Goal: Task Accomplishment & Management: Use online tool/utility

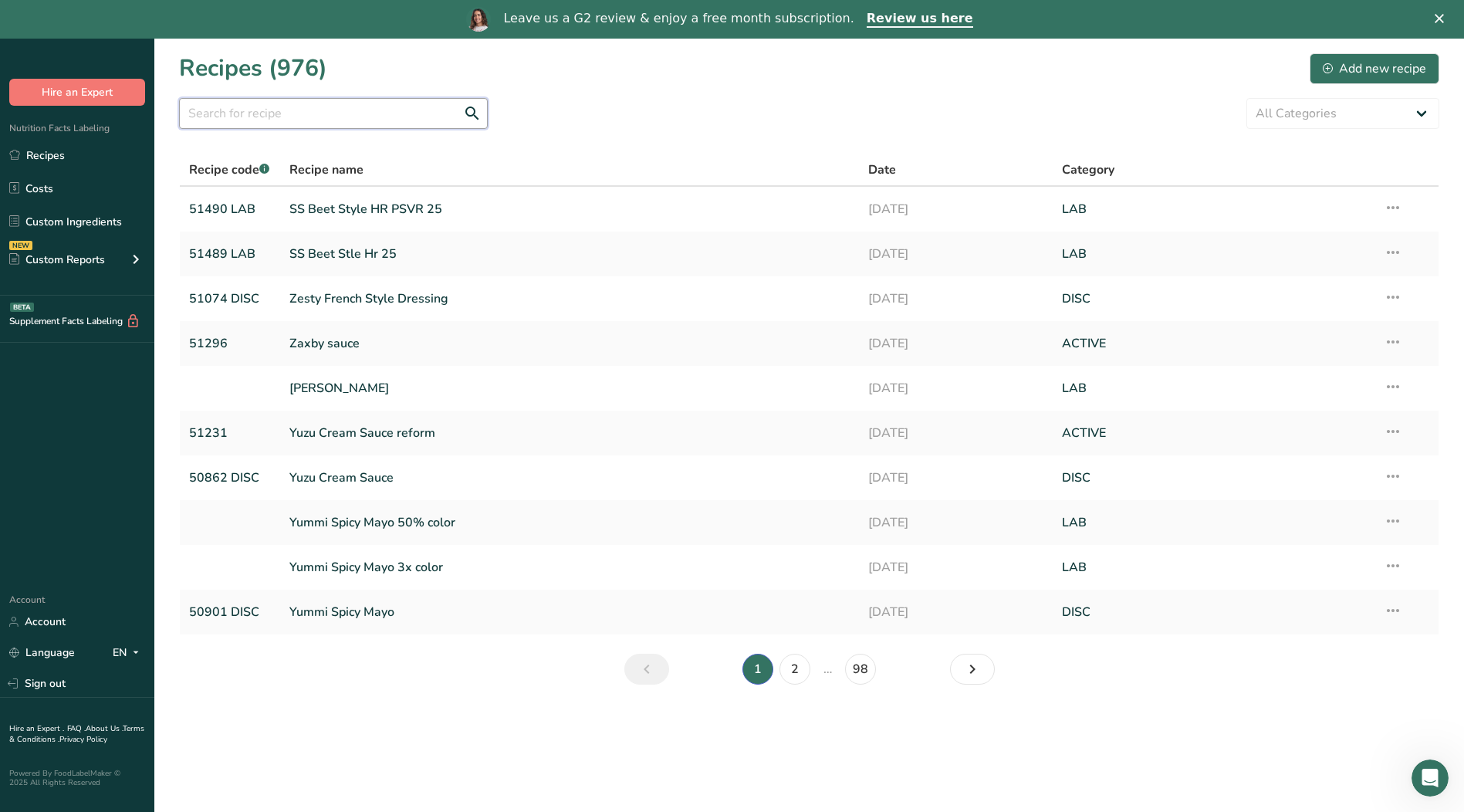
click at [308, 112] on input "text" at bounding box center [333, 113] width 309 height 31
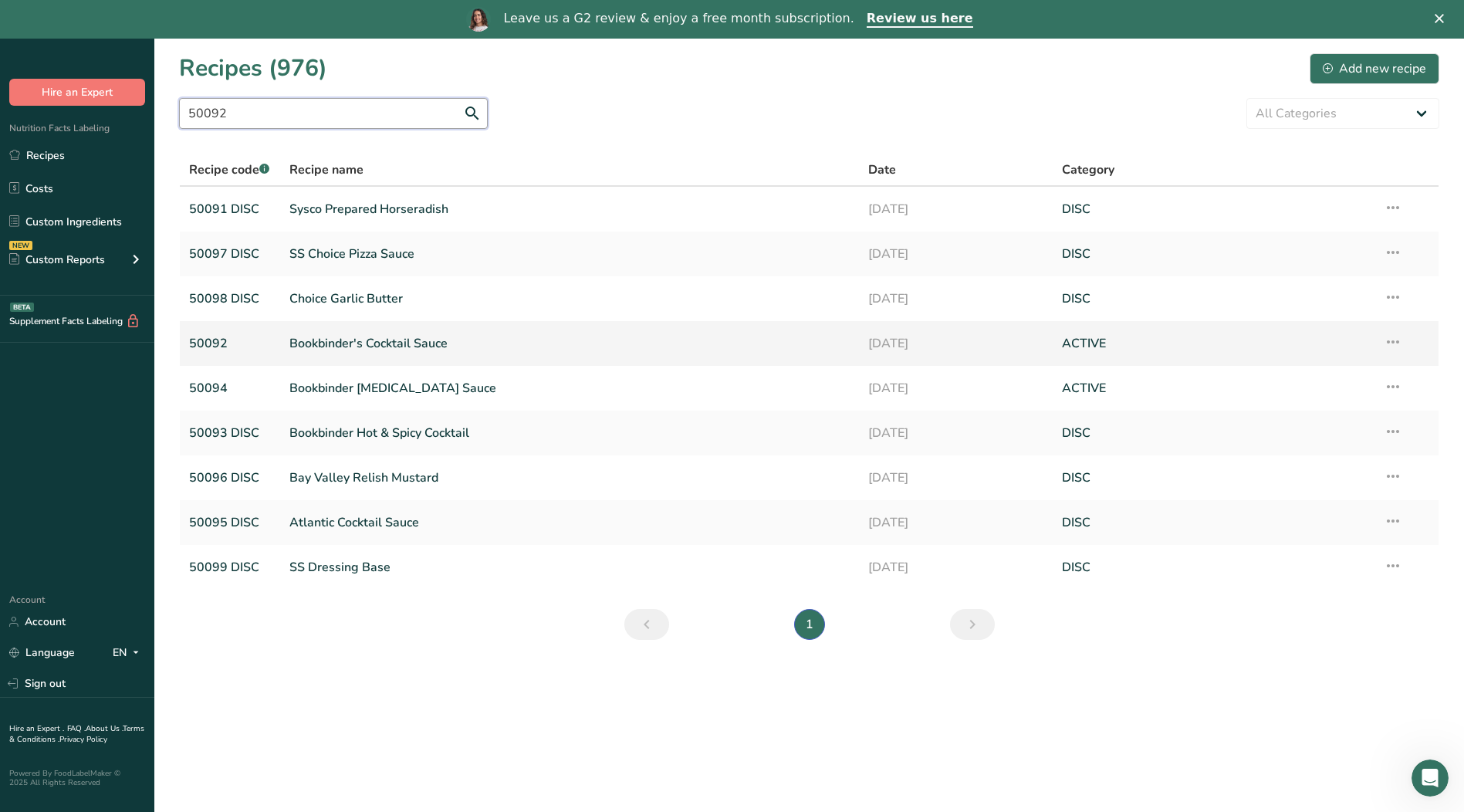
type input "50092"
click at [312, 345] on link "Bookbinder's Cocktail Sauce" at bounding box center [569, 343] width 561 height 33
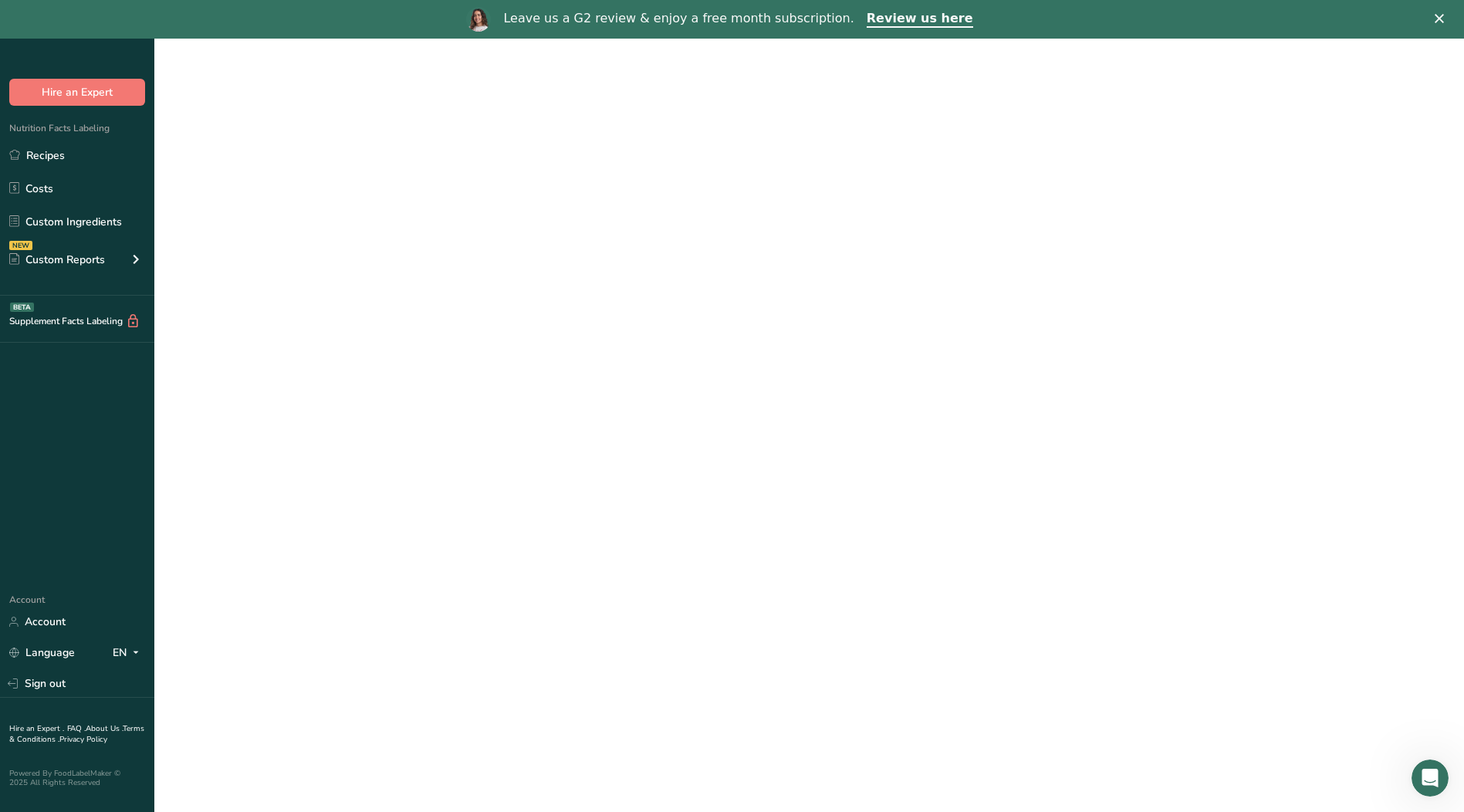
click at [312, 345] on link "Bookbinder's Cocktail Sauce" at bounding box center [569, 343] width 561 height 33
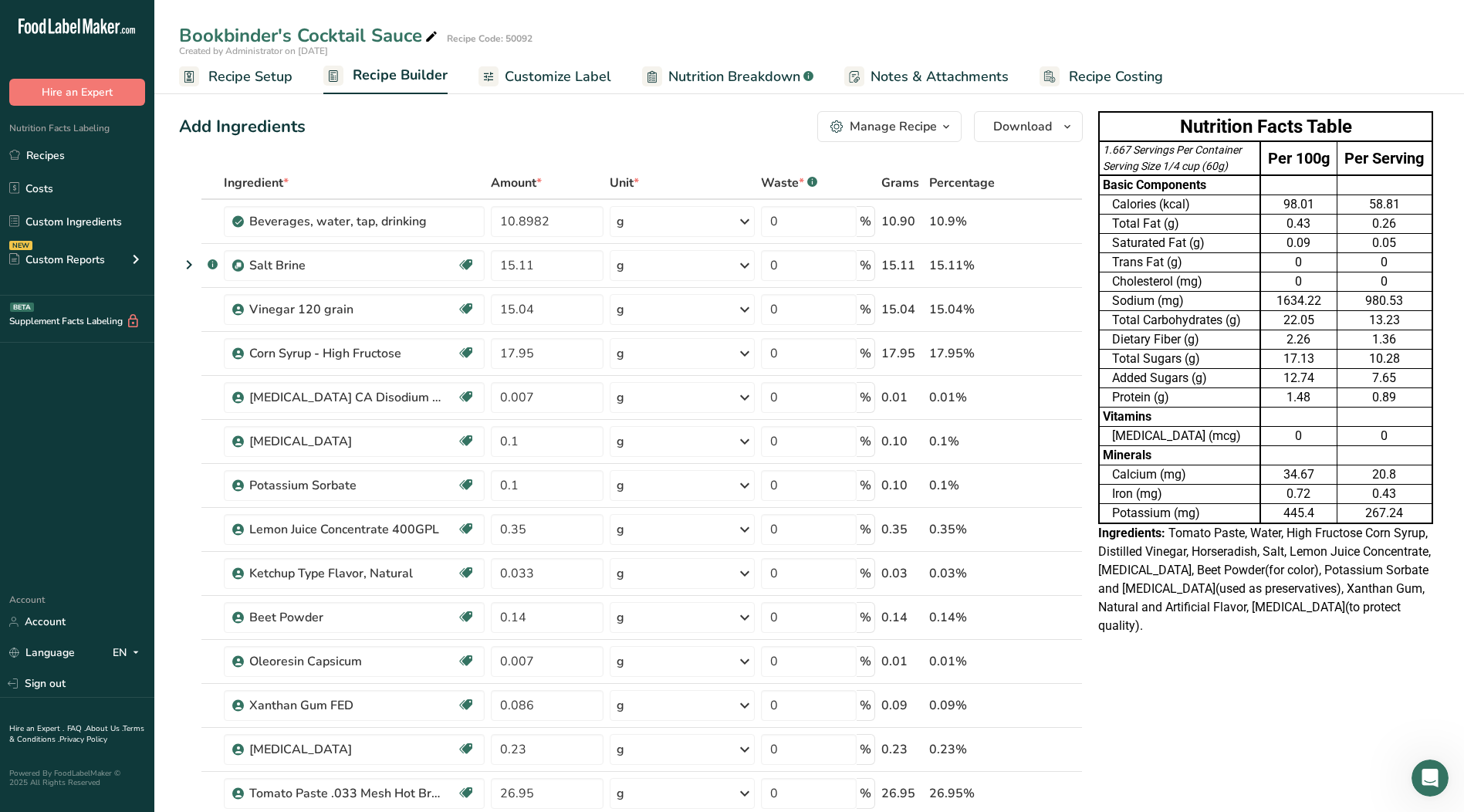
click at [730, 81] on span "Nutrition Breakdown" at bounding box center [734, 77] width 132 height 21
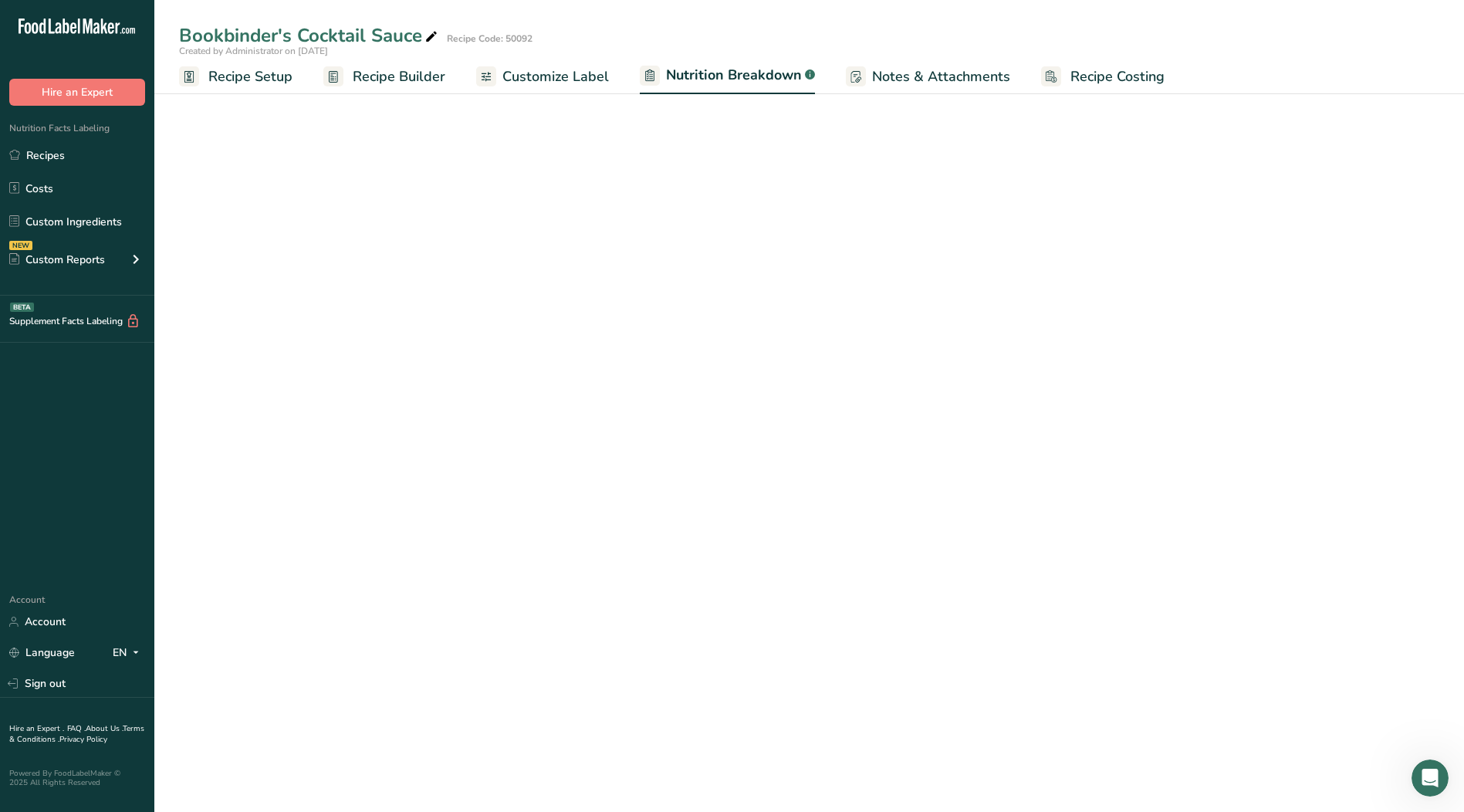
select select "Calories"
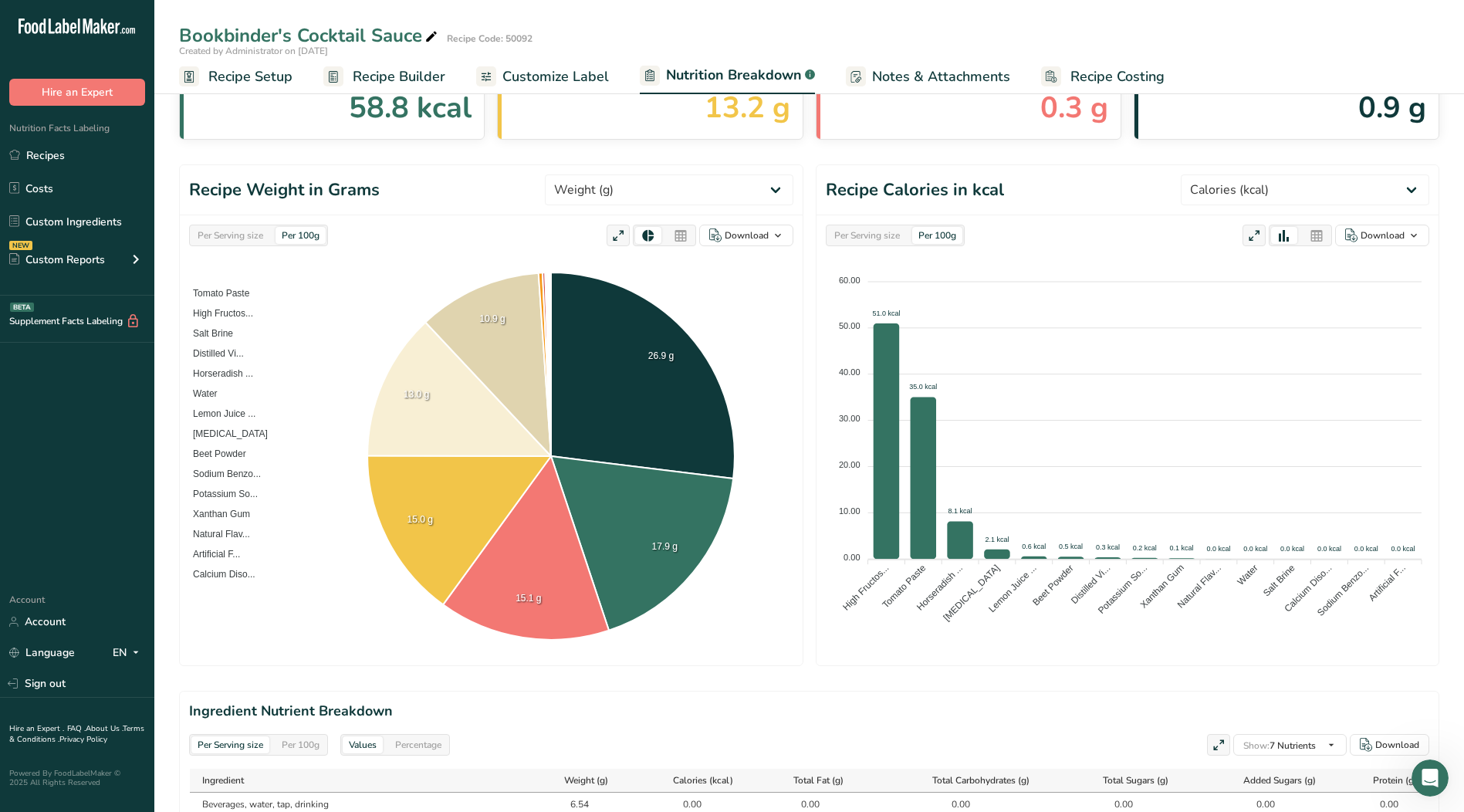
scroll to position [155, 0]
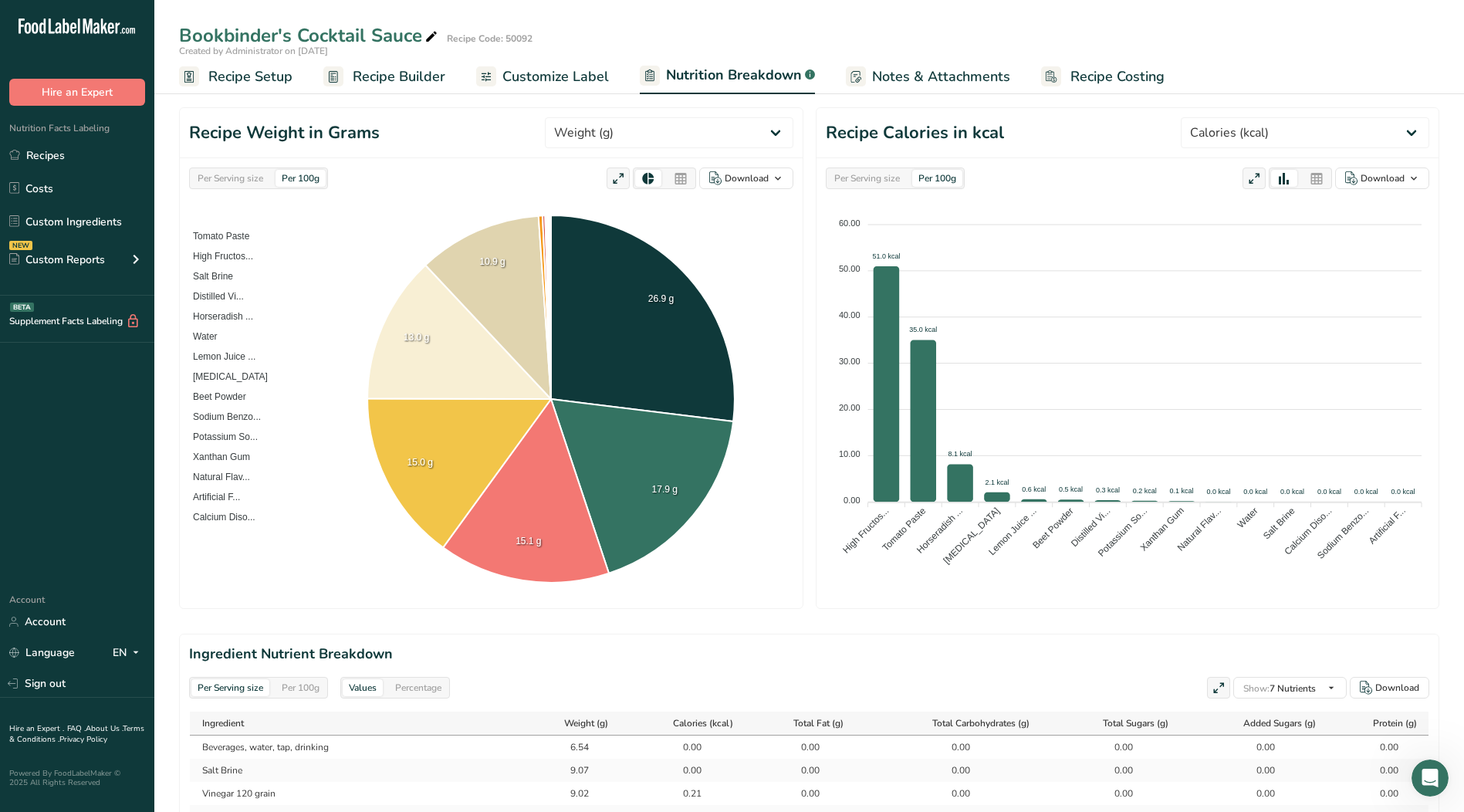
click at [259, 77] on span "Recipe Setup" at bounding box center [250, 77] width 84 height 21
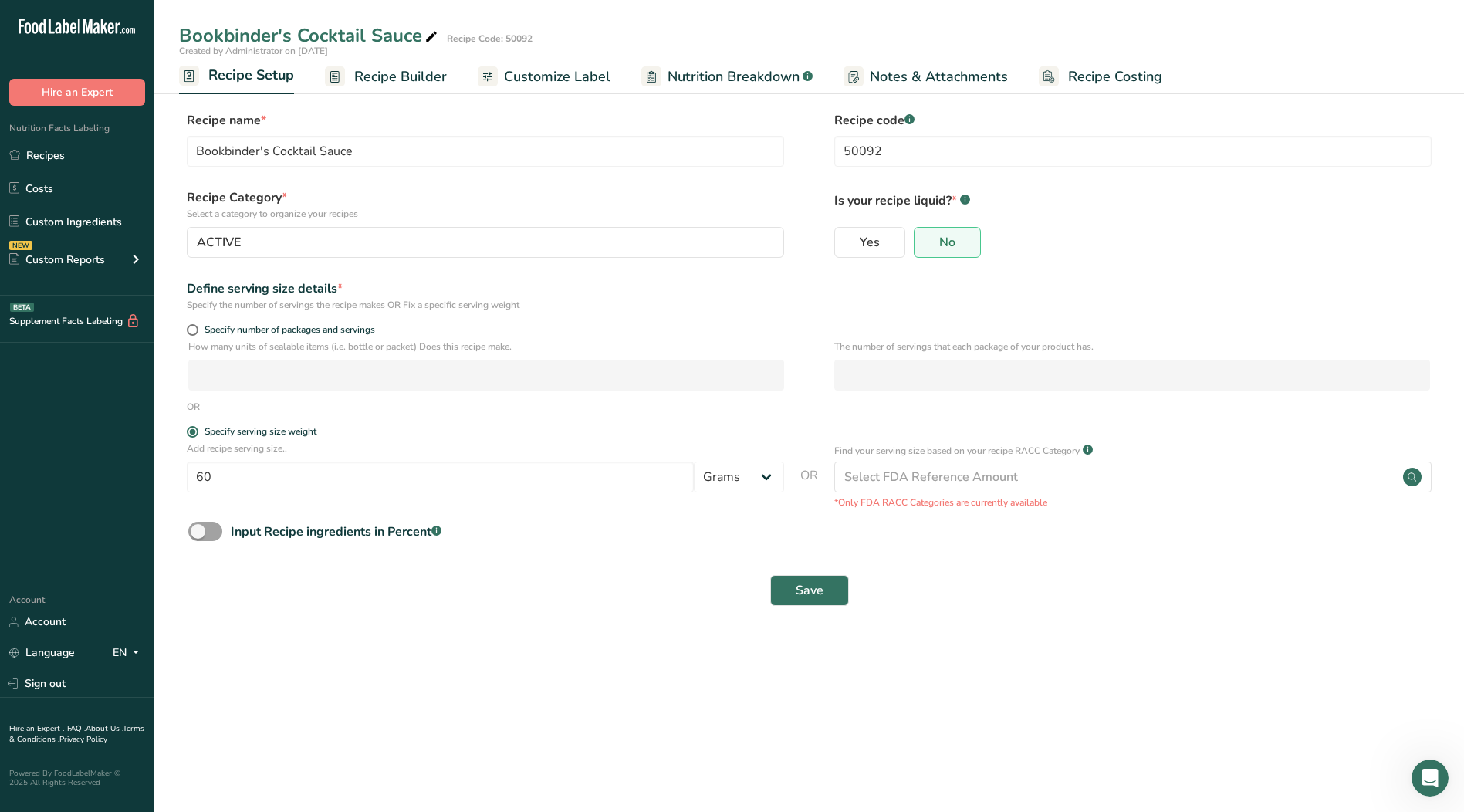
click at [394, 74] on span "Recipe Builder" at bounding box center [400, 77] width 93 height 21
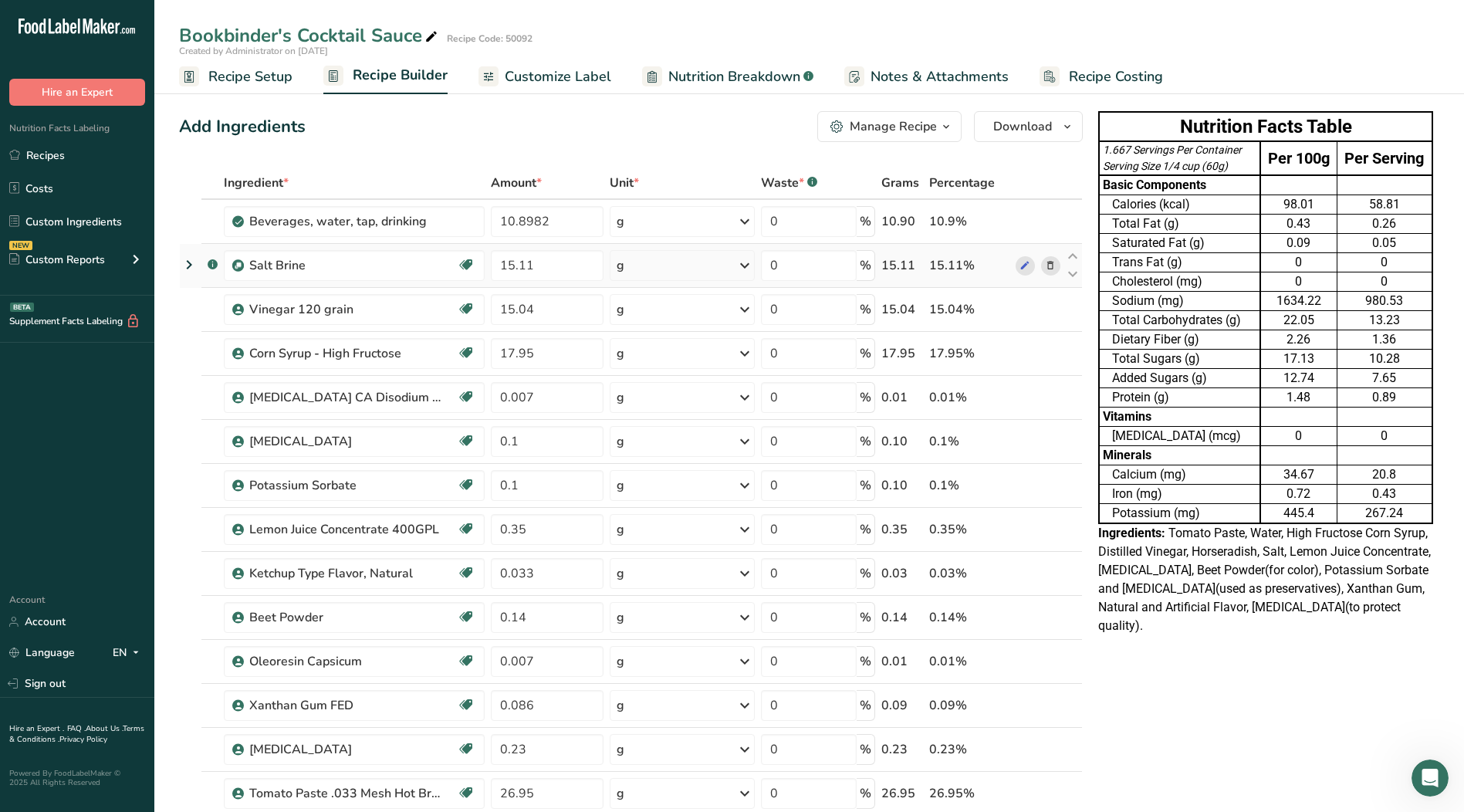
click at [187, 265] on icon at bounding box center [189, 265] width 19 height 28
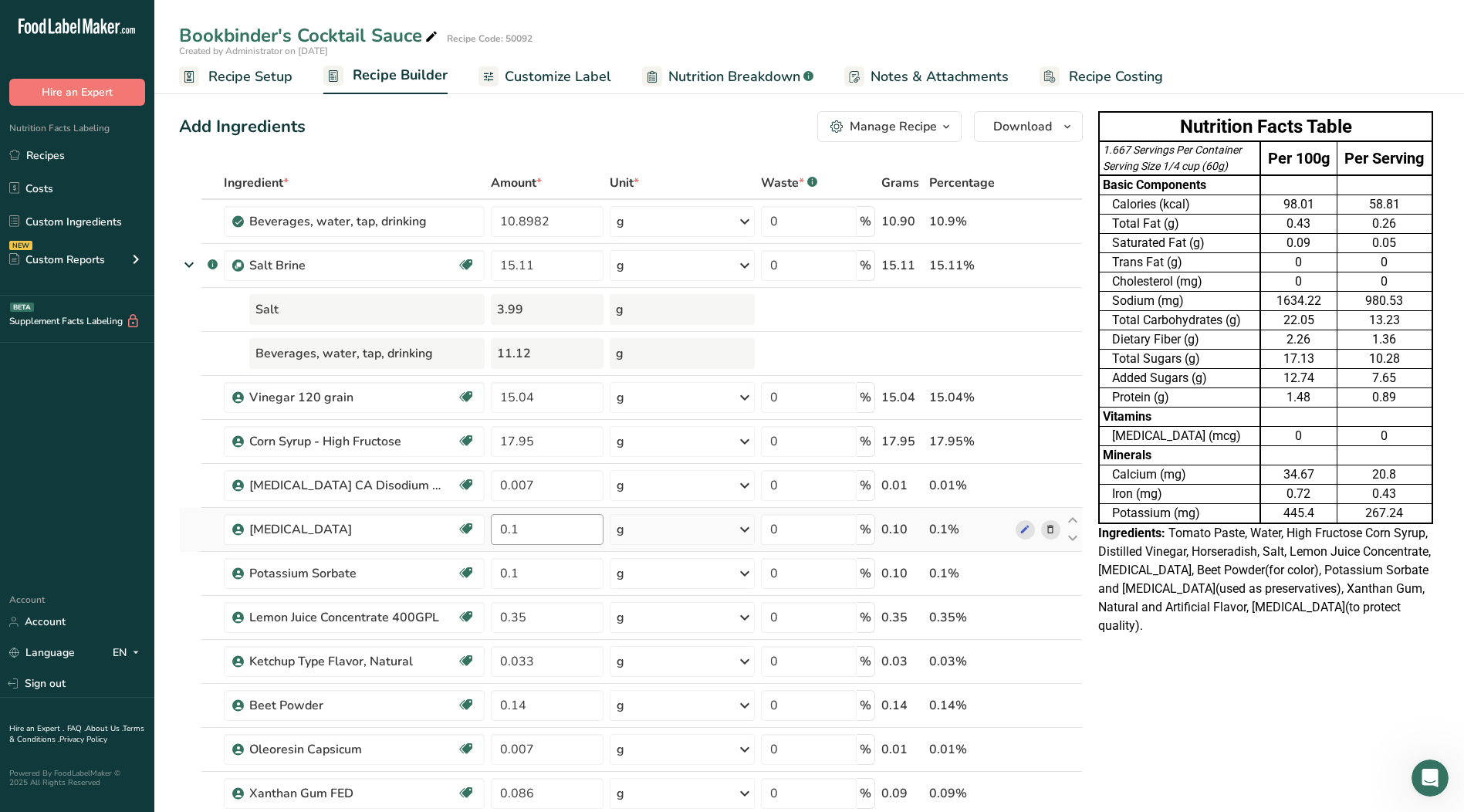
scroll to position [77, 0]
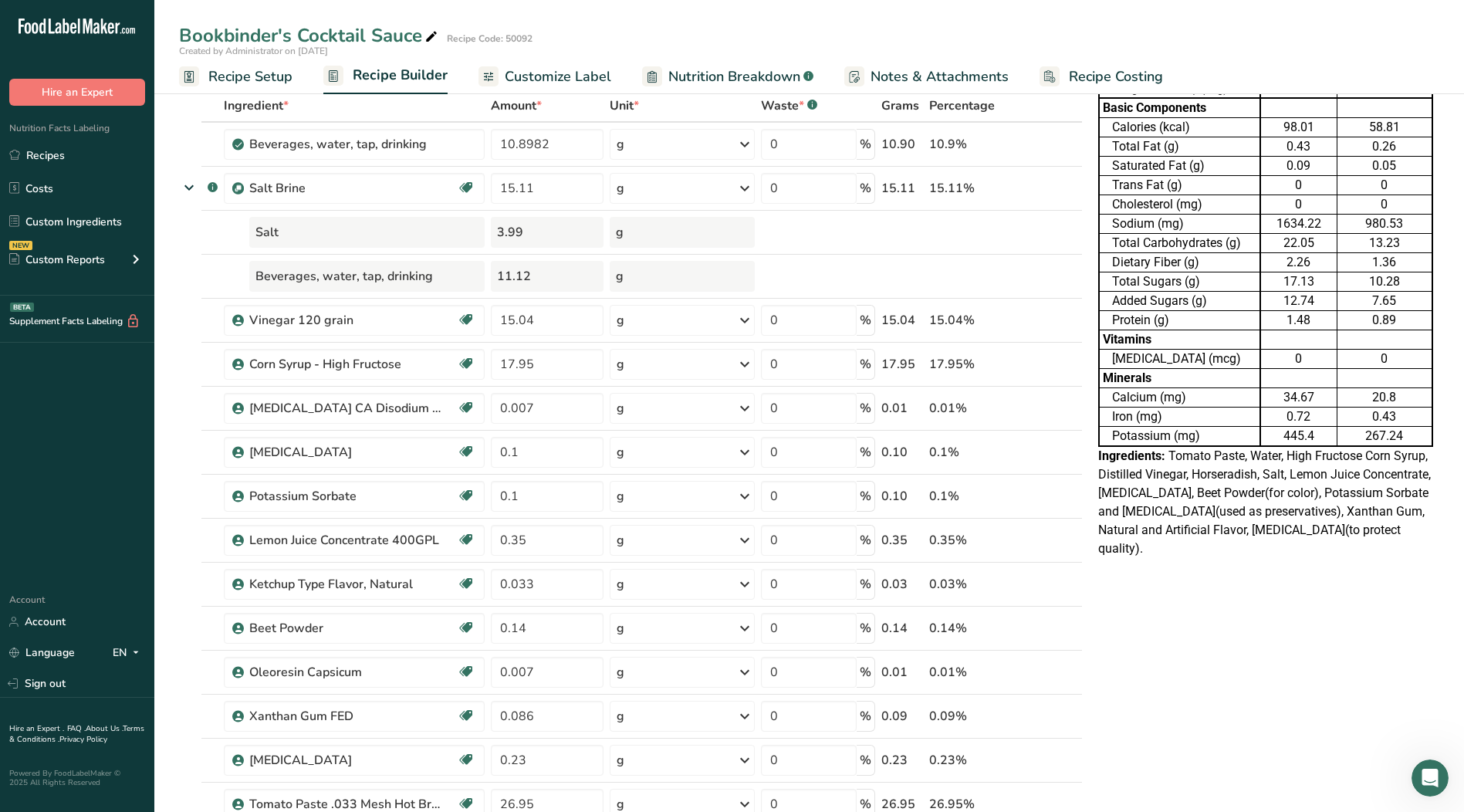
click at [710, 80] on span "Nutrition Breakdown" at bounding box center [734, 77] width 132 height 21
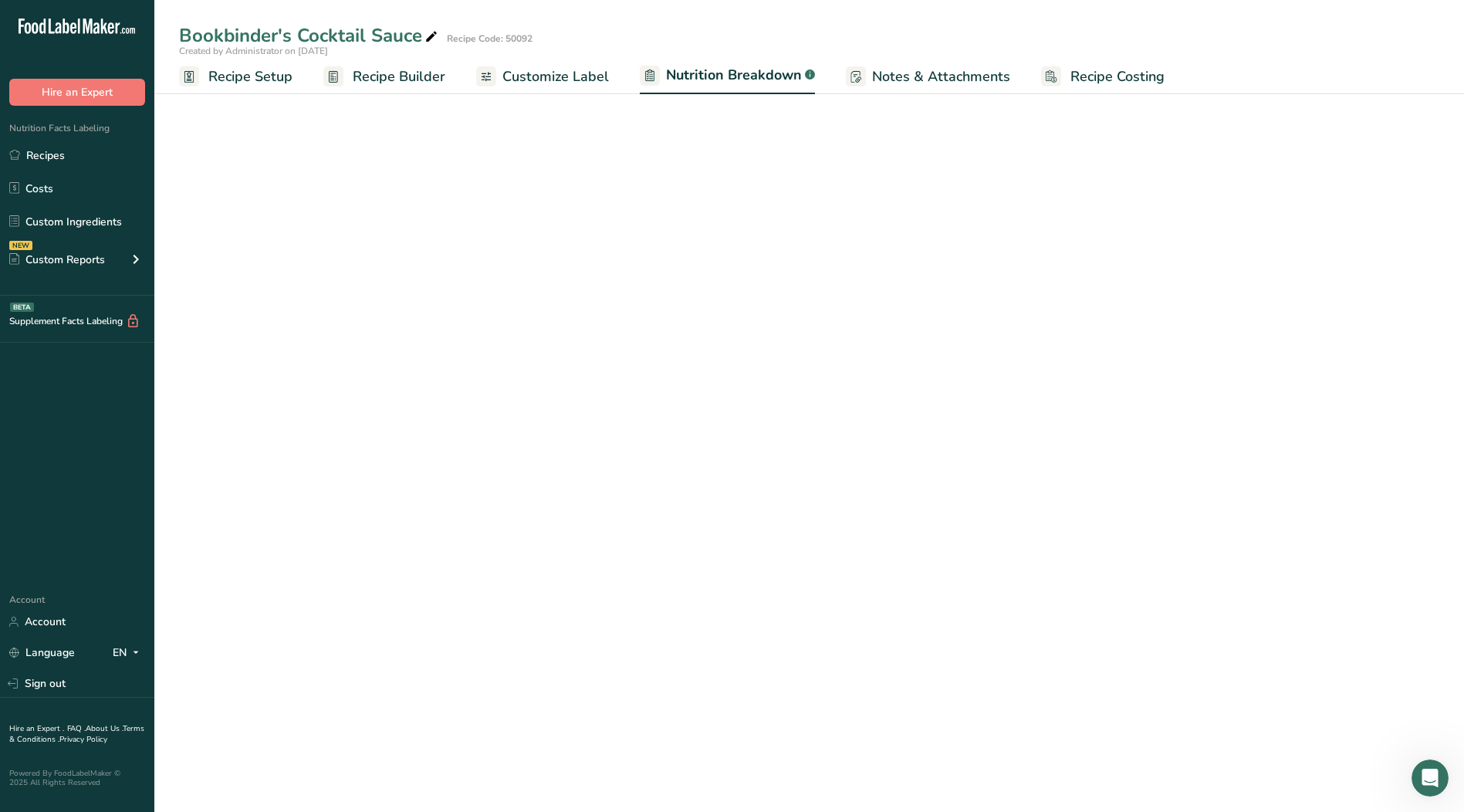
select select "Calories"
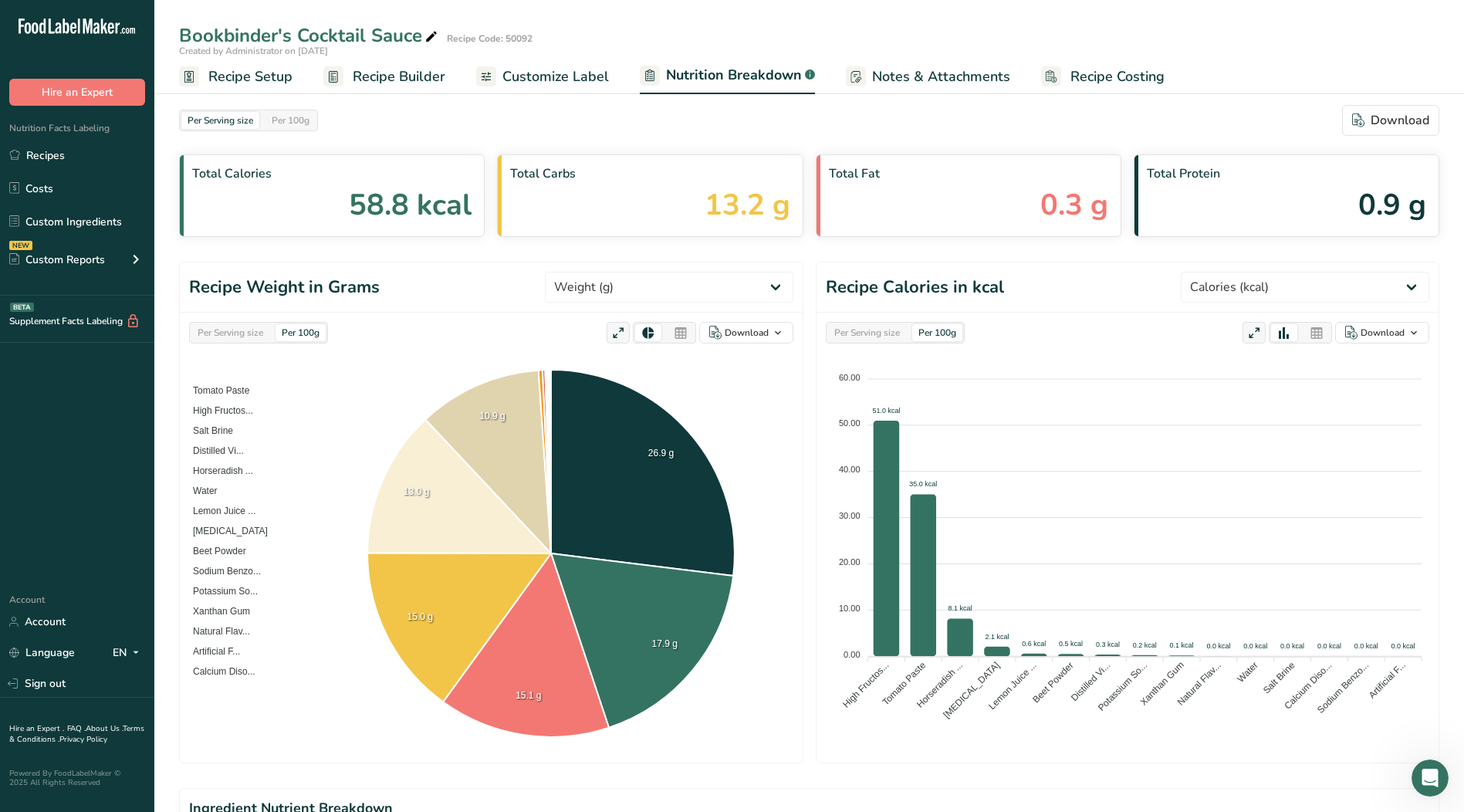
click at [422, 74] on span "Recipe Builder" at bounding box center [399, 77] width 93 height 21
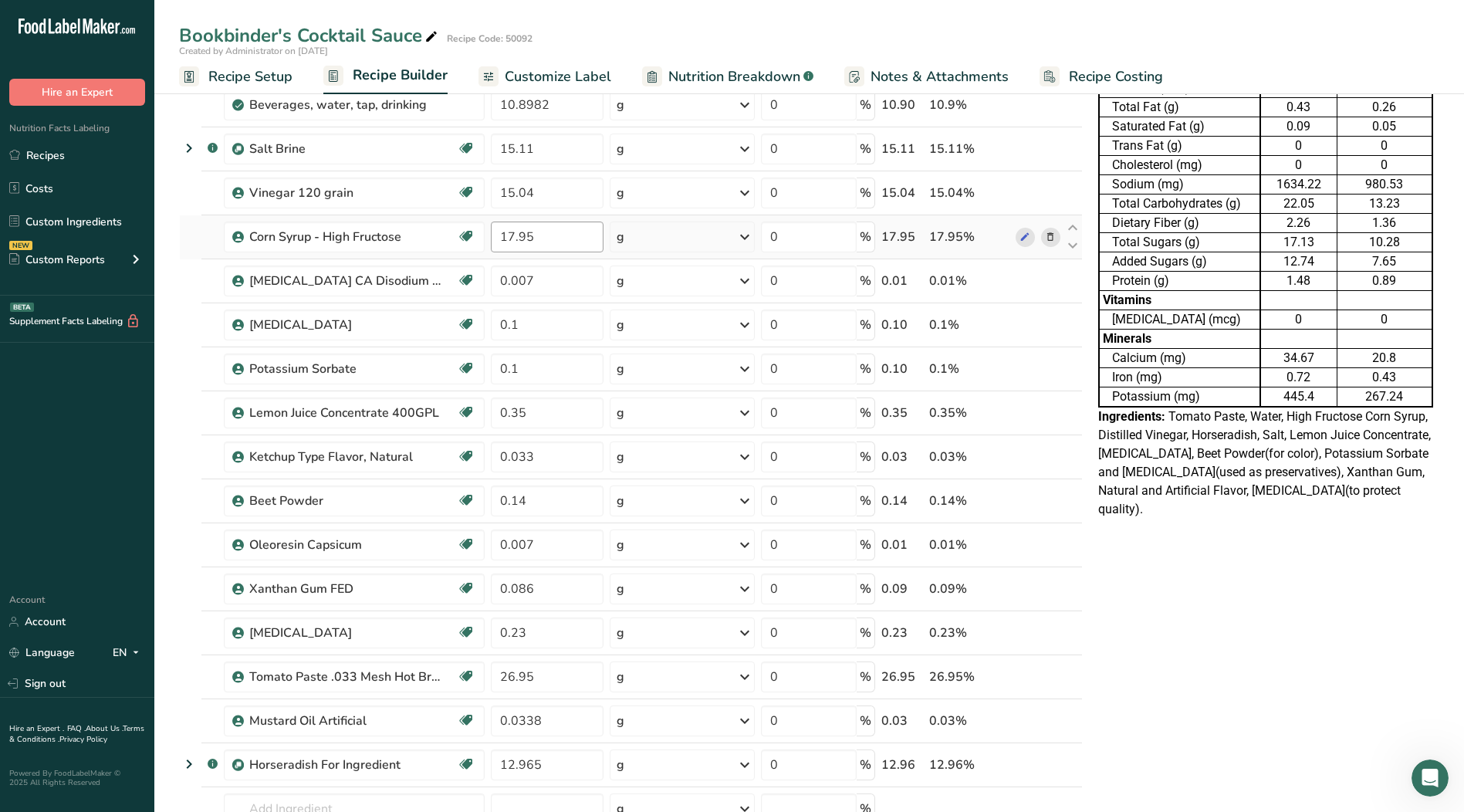
scroll to position [155, 0]
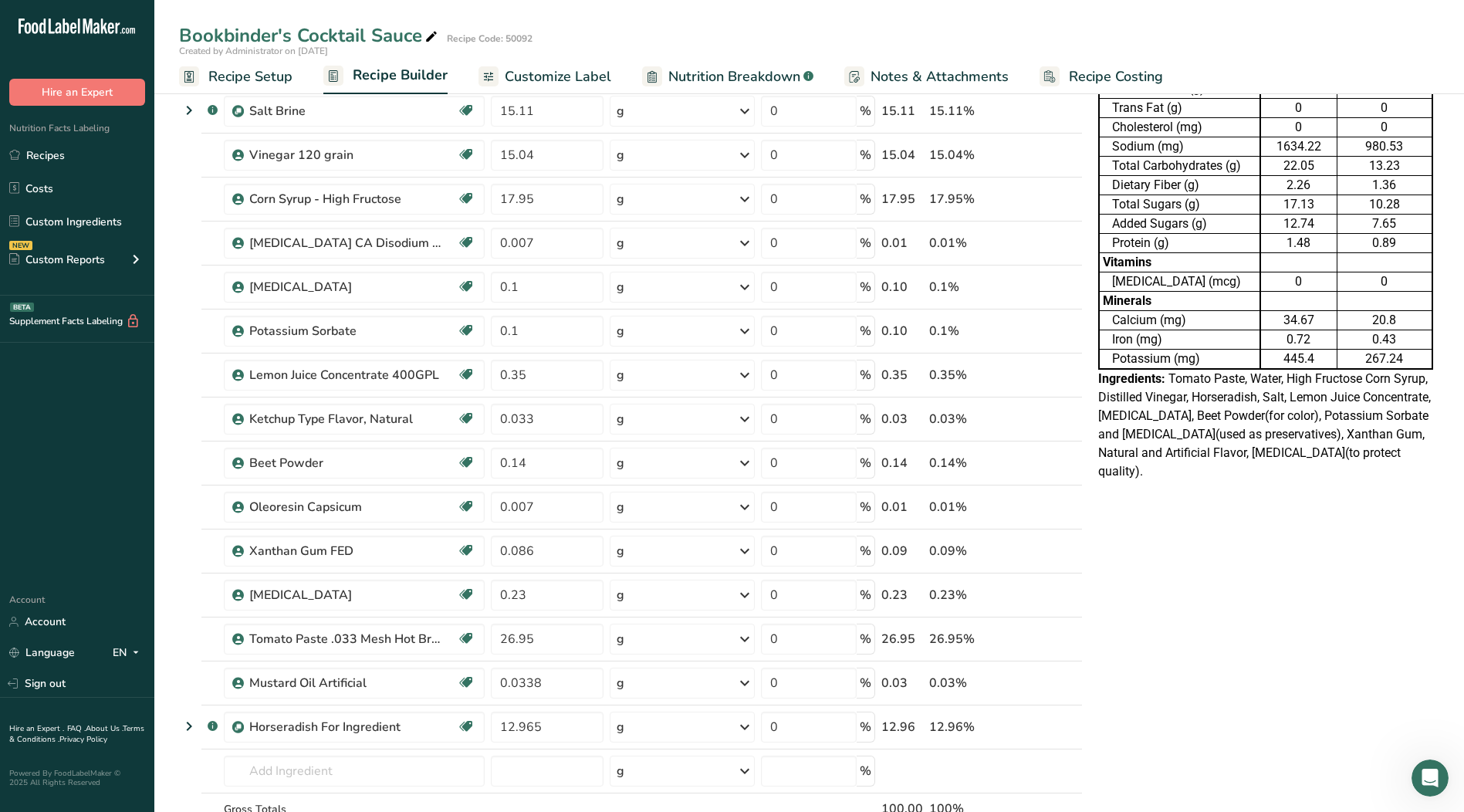
click at [747, 72] on span "Nutrition Breakdown" at bounding box center [734, 77] width 132 height 21
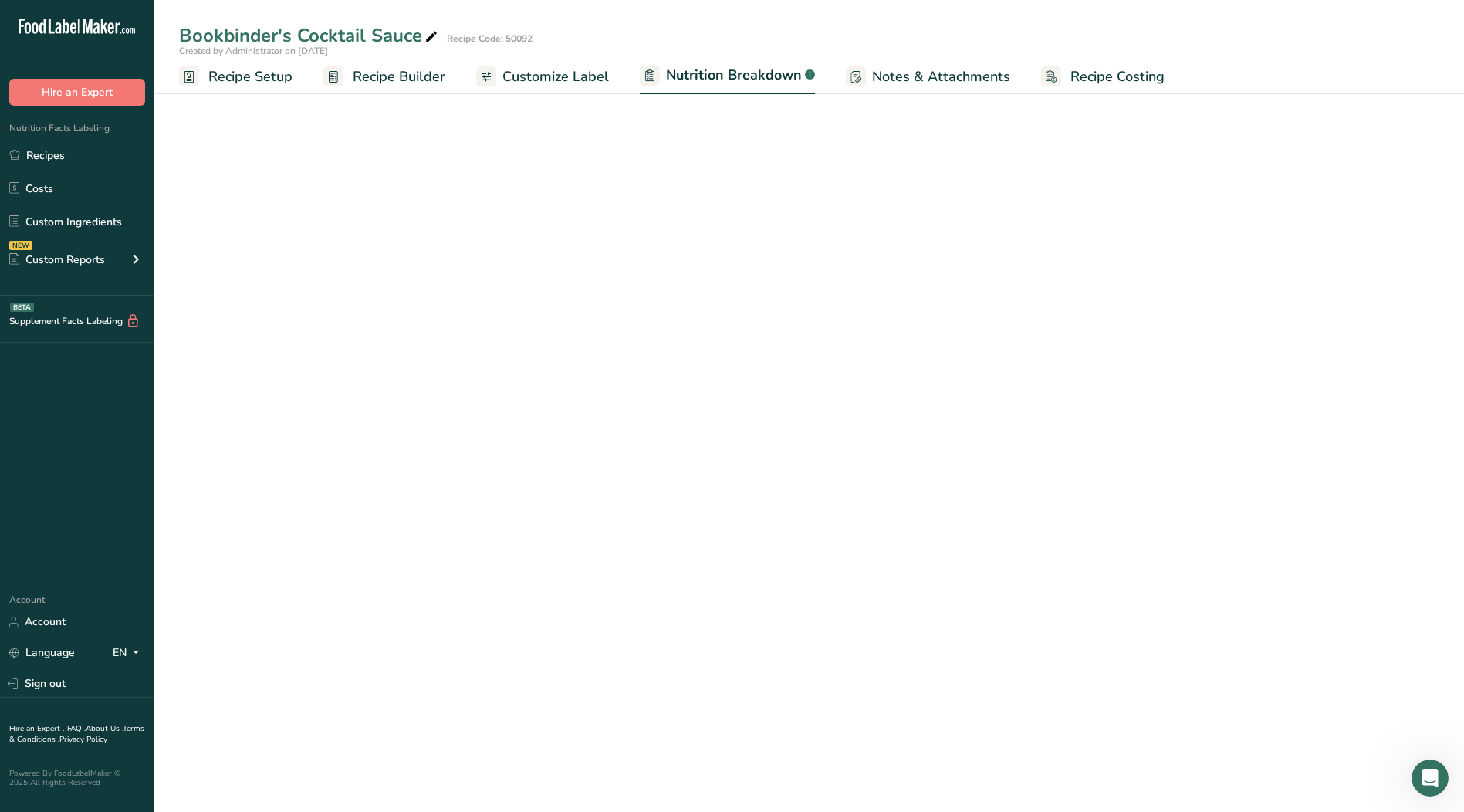
select select "Calories"
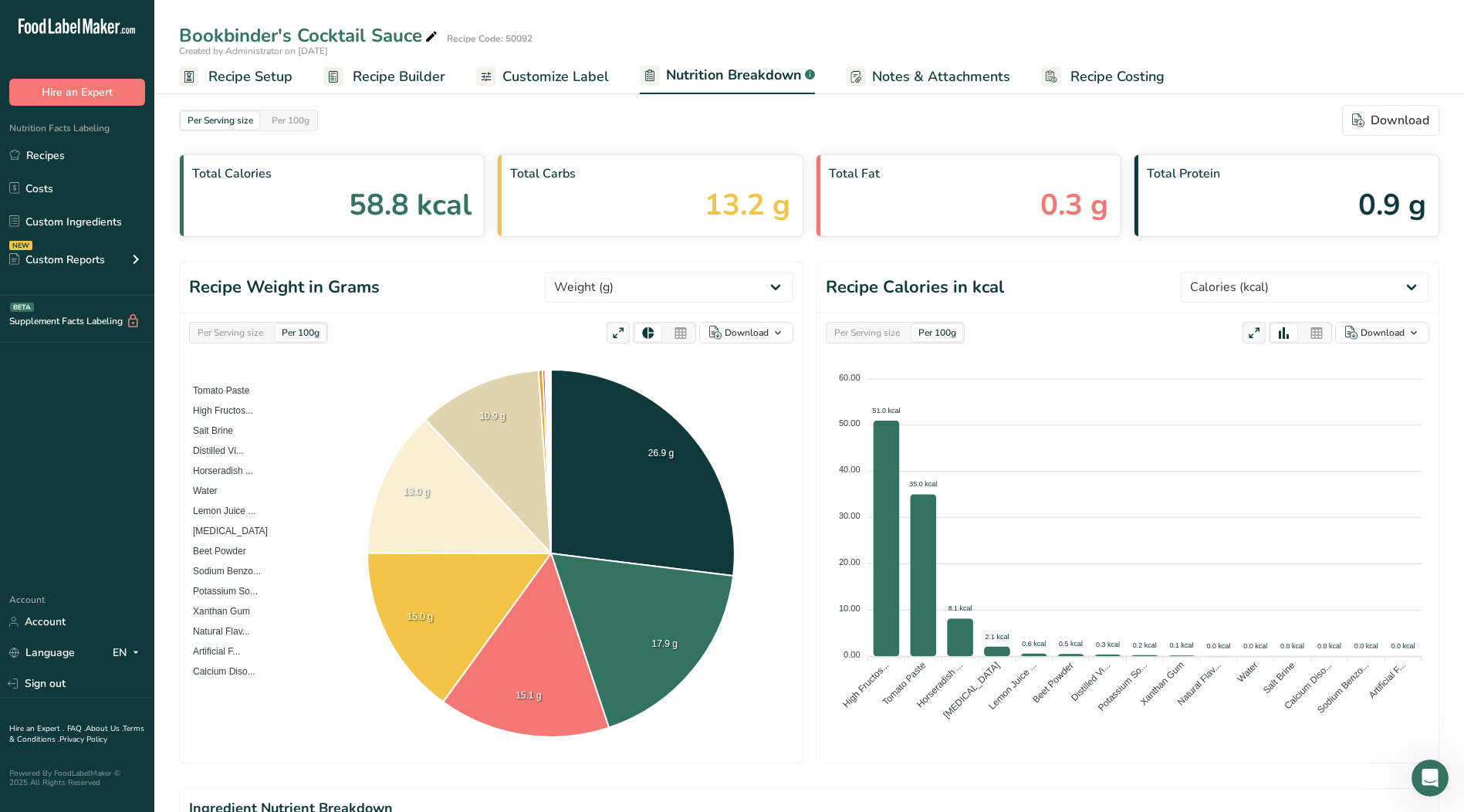
click at [685, 333] on icon at bounding box center [680, 332] width 14 height 22
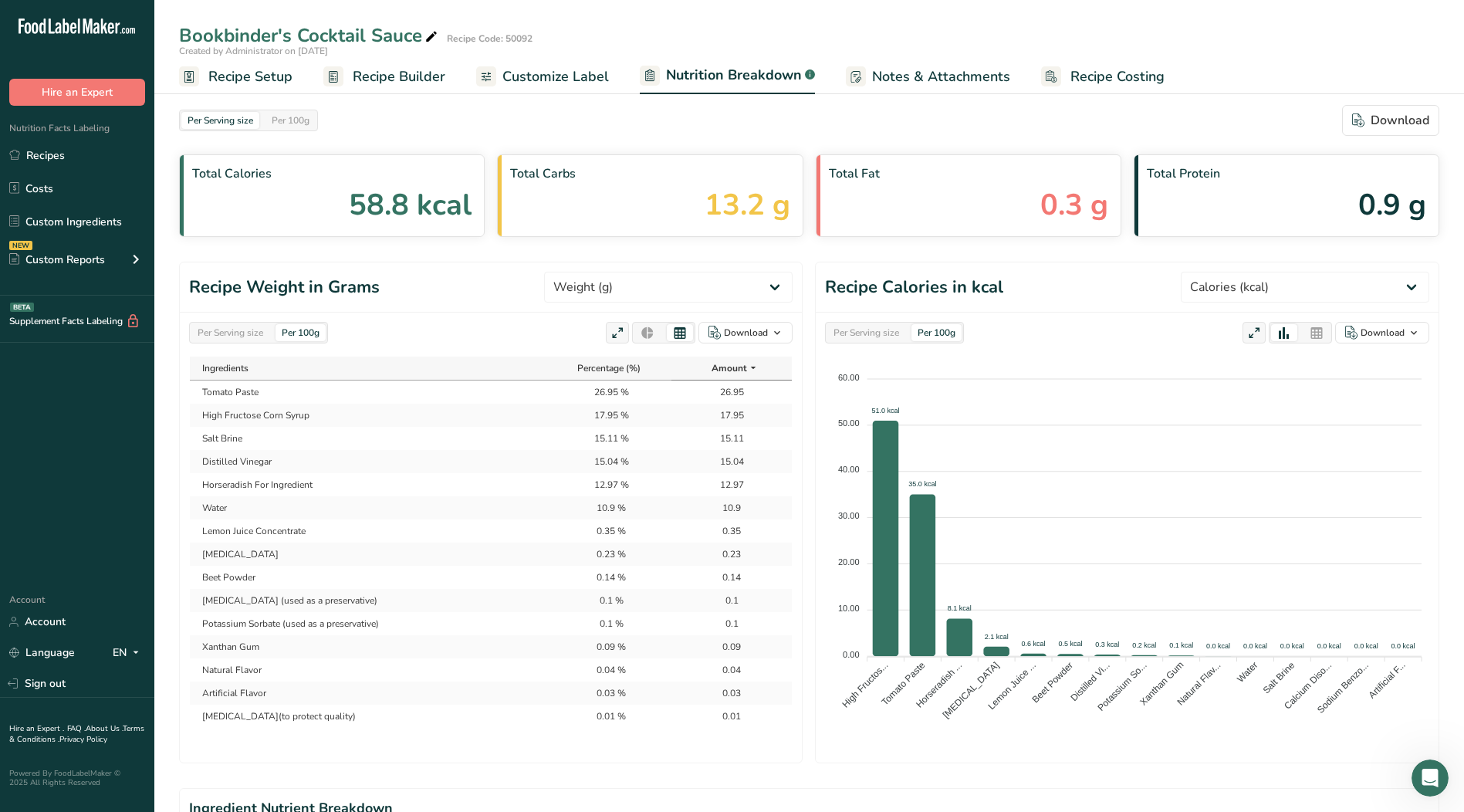
click at [392, 72] on span "Recipe Builder" at bounding box center [399, 77] width 93 height 21
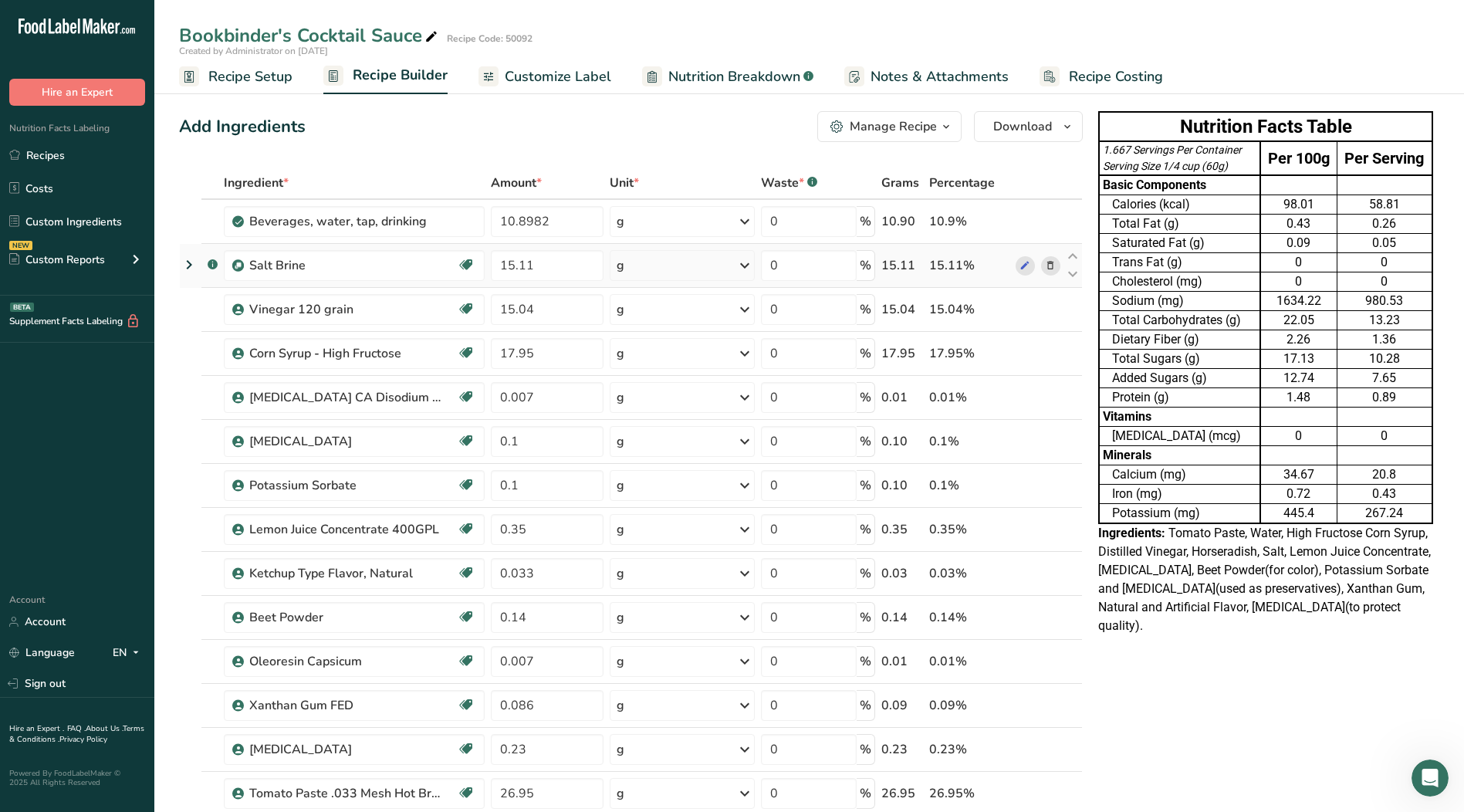
click at [188, 264] on icon at bounding box center [189, 265] width 19 height 28
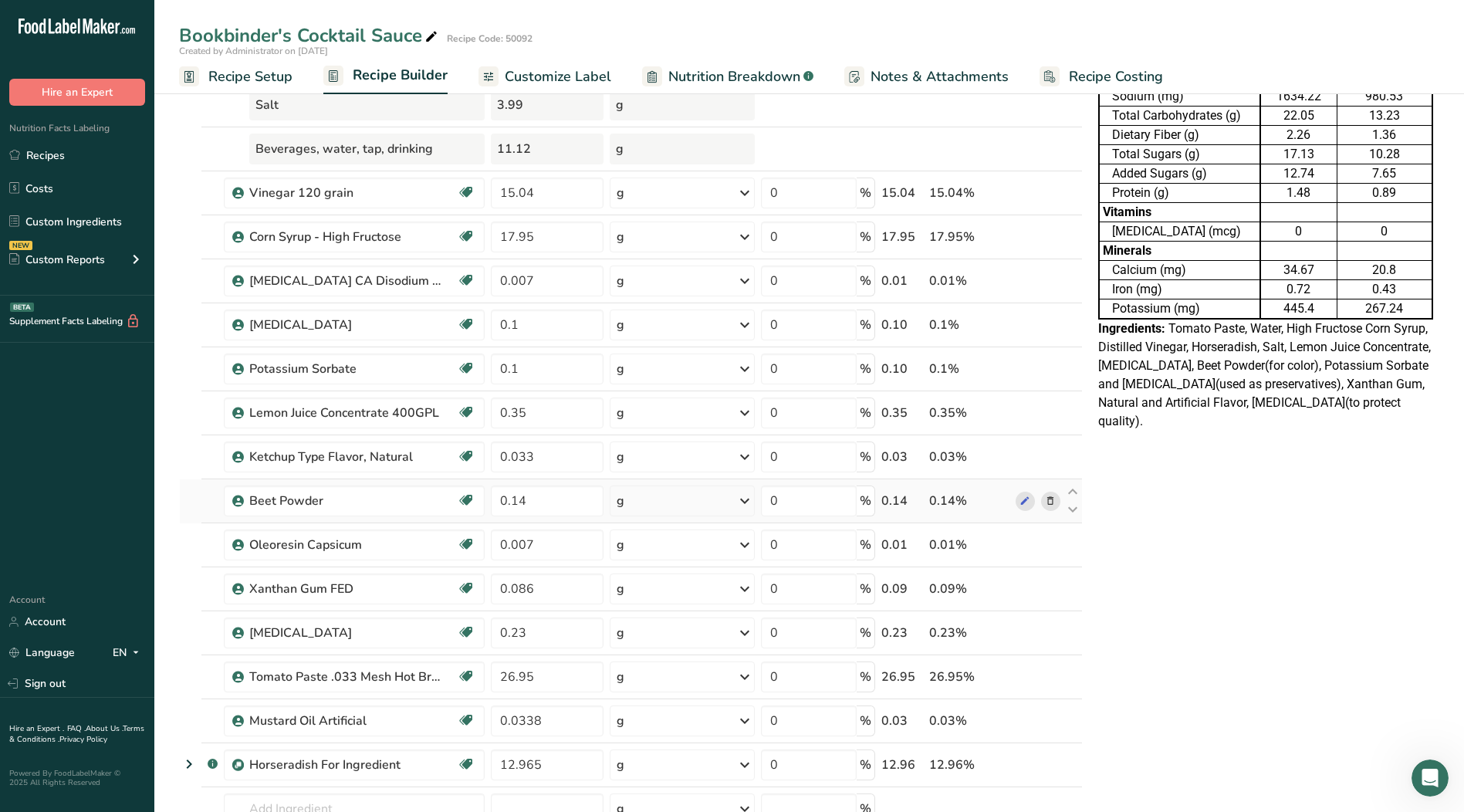
scroll to position [231, 0]
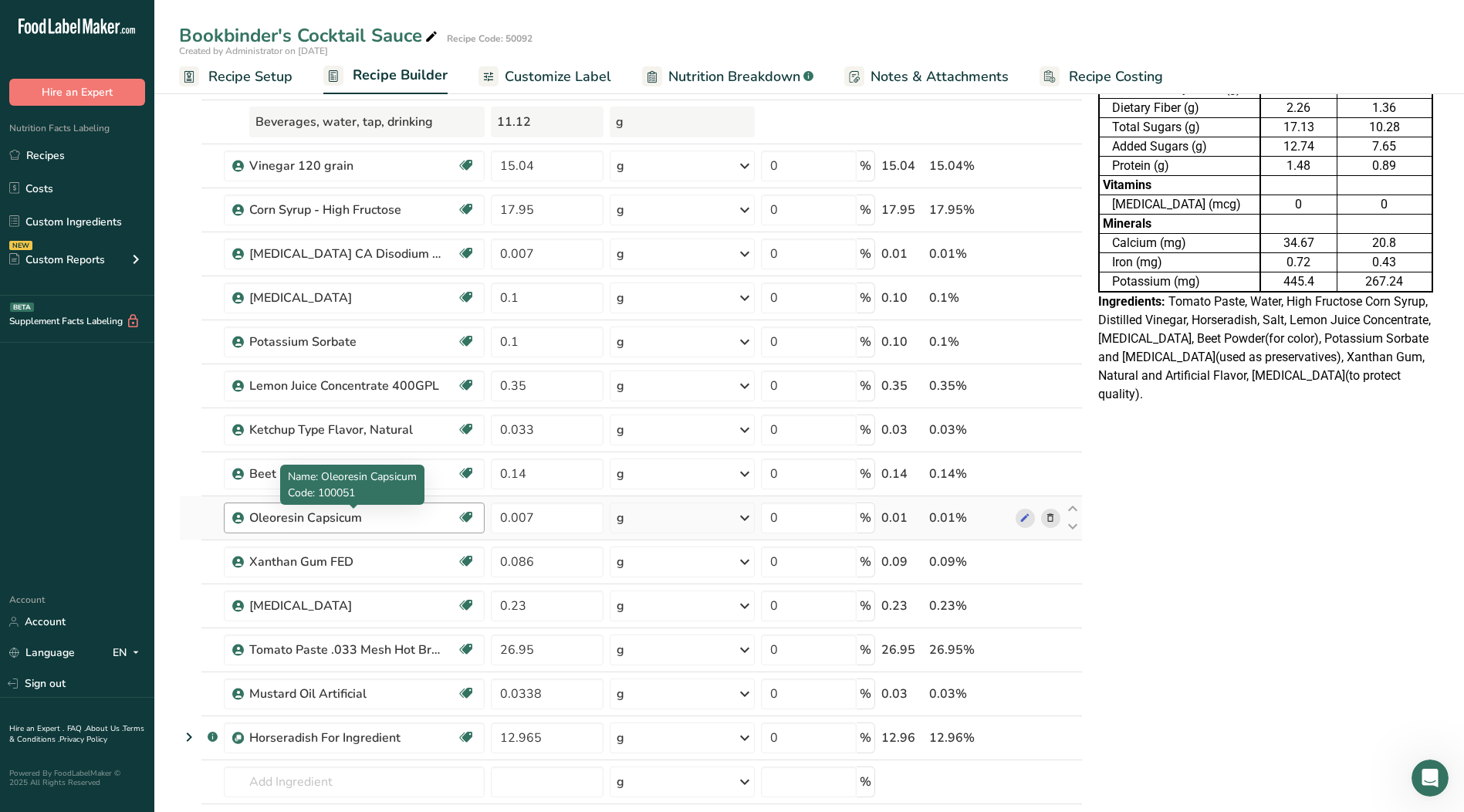
click at [343, 521] on div "Oleoresin Capsicum" at bounding box center [346, 518] width 193 height 19
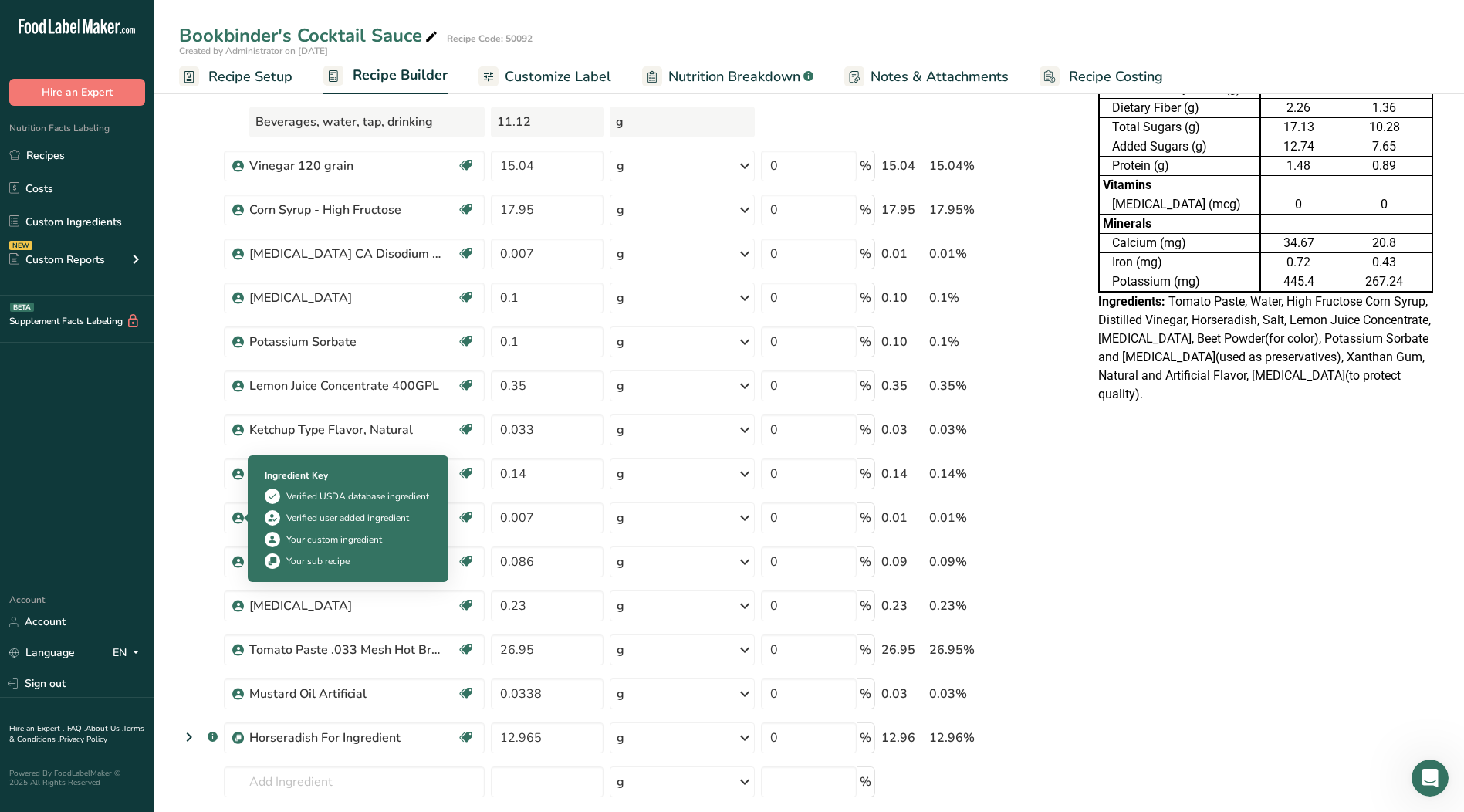
click at [274, 538] on icon at bounding box center [273, 539] width 11 height 16
click at [236, 516] on icon at bounding box center [239, 518] width 9 height 14
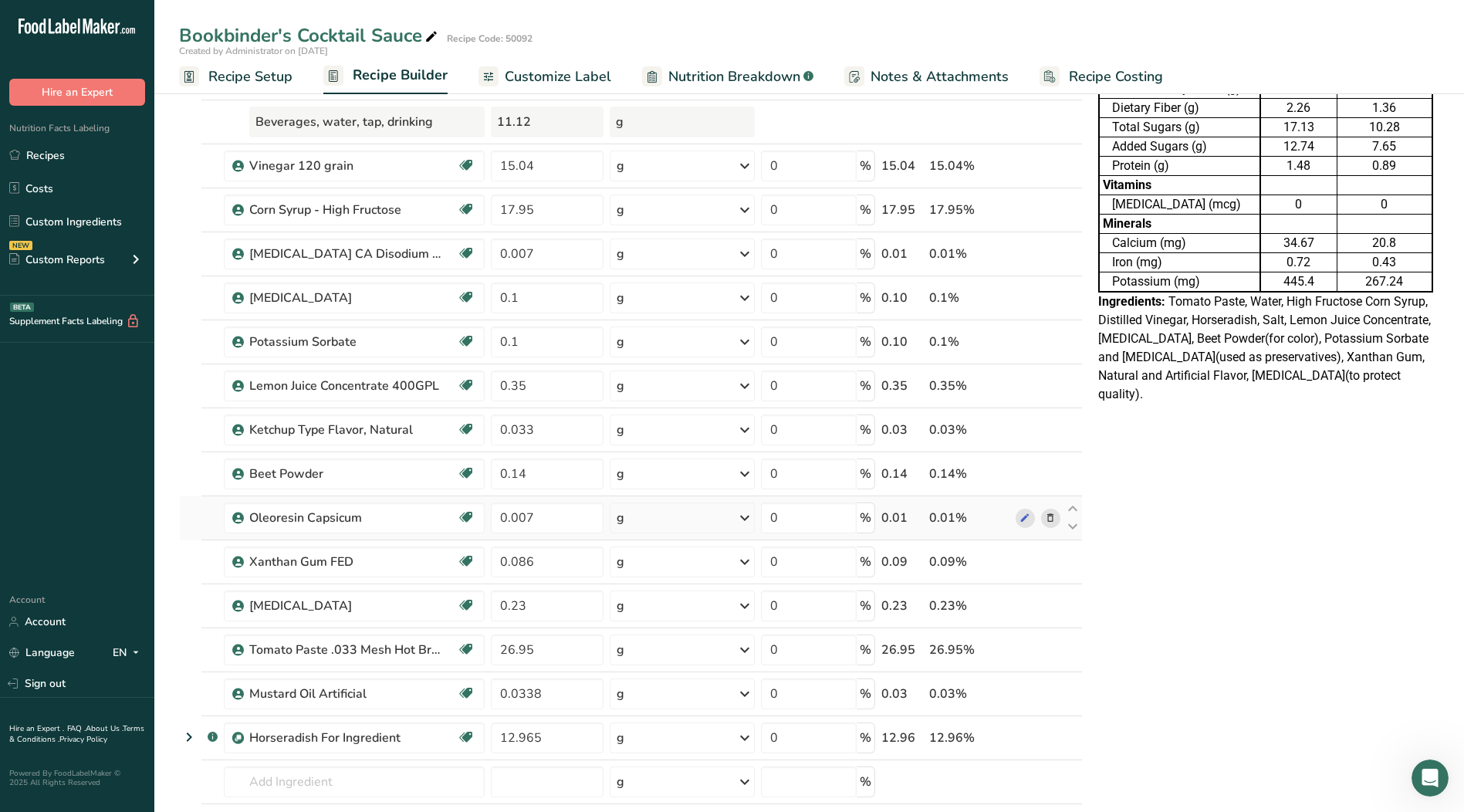
click at [236, 516] on icon at bounding box center [239, 518] width 9 height 14
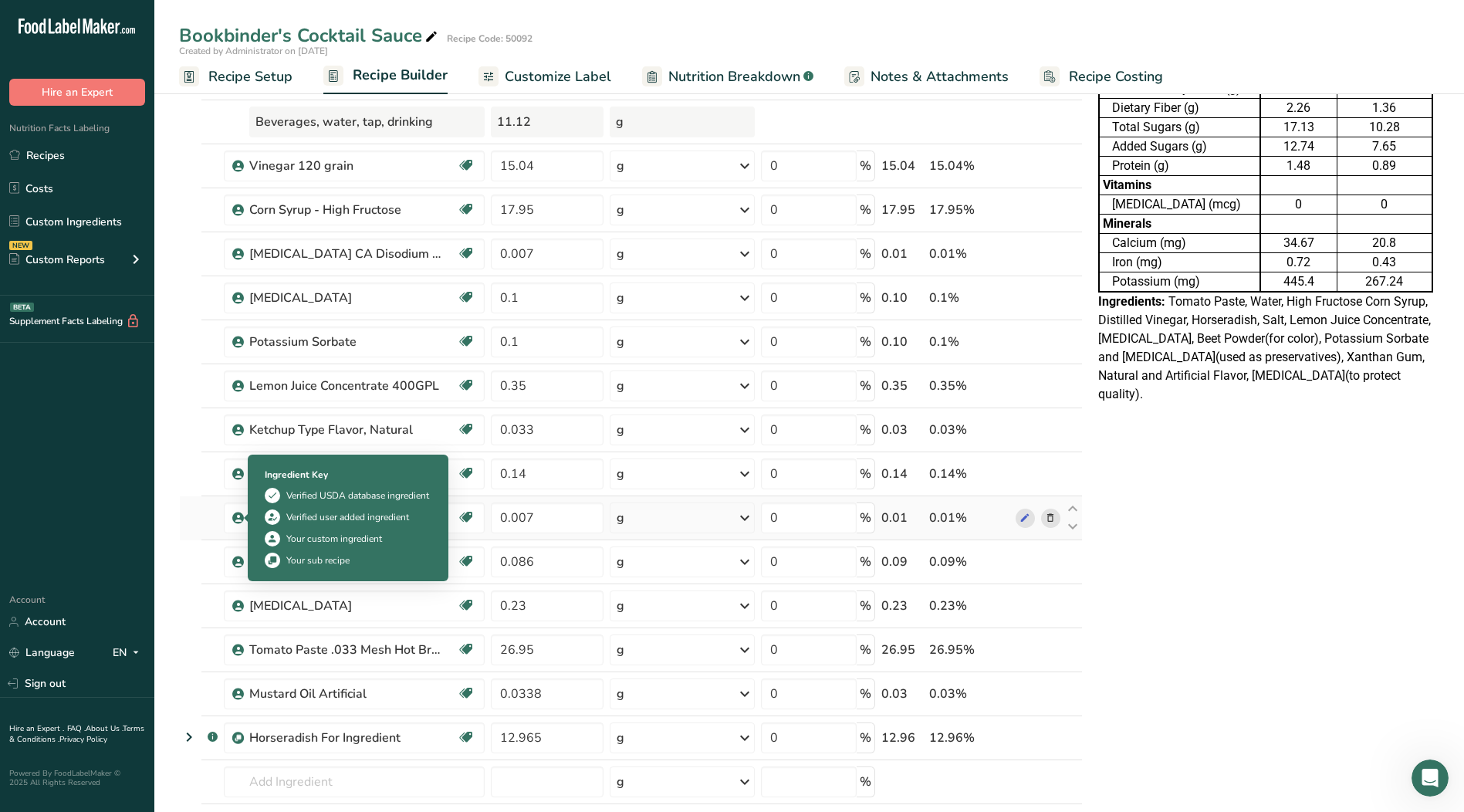
click at [236, 516] on icon at bounding box center [239, 518] width 9 height 14
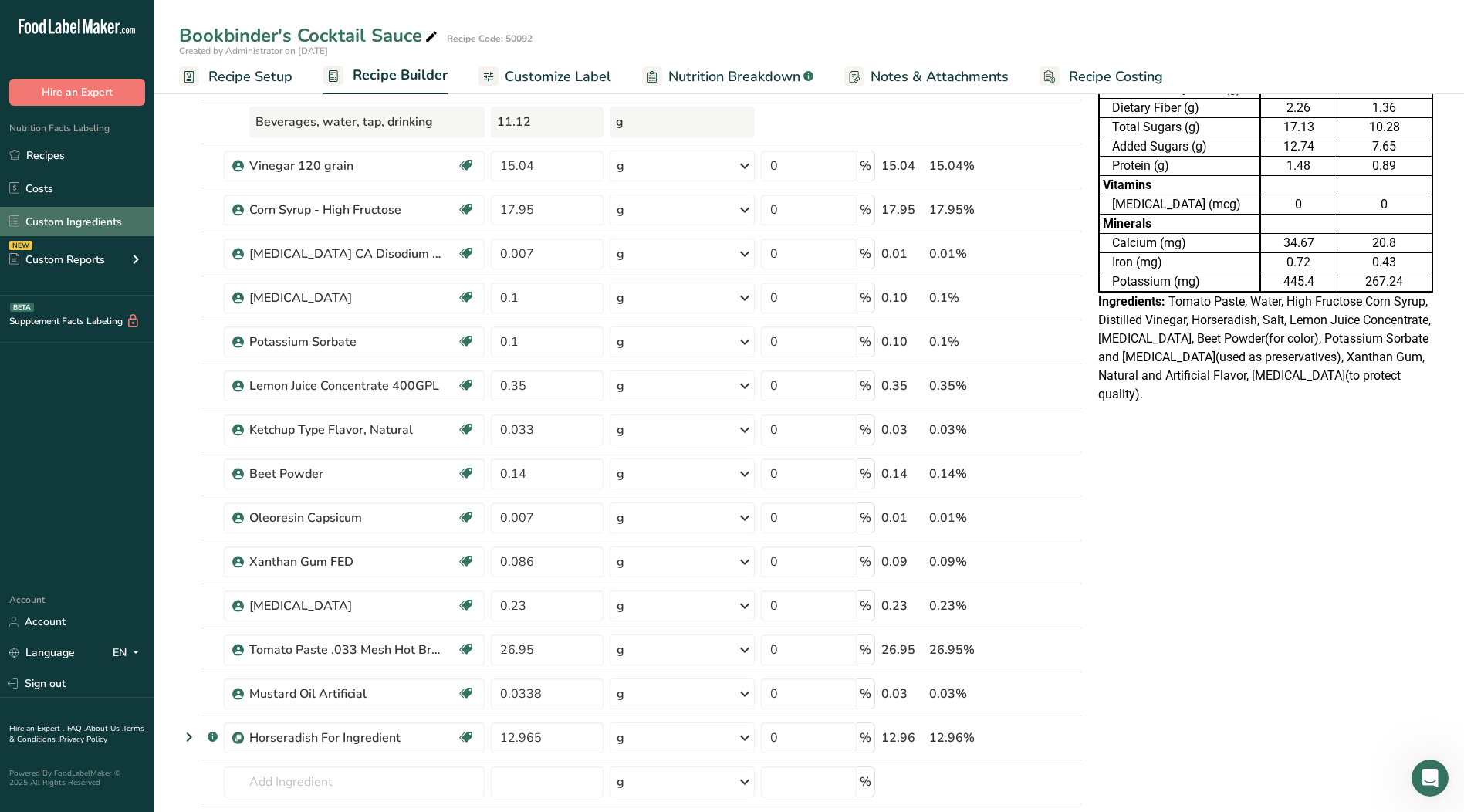
click at [109, 224] on link "Custom Ingredients" at bounding box center [77, 221] width 155 height 29
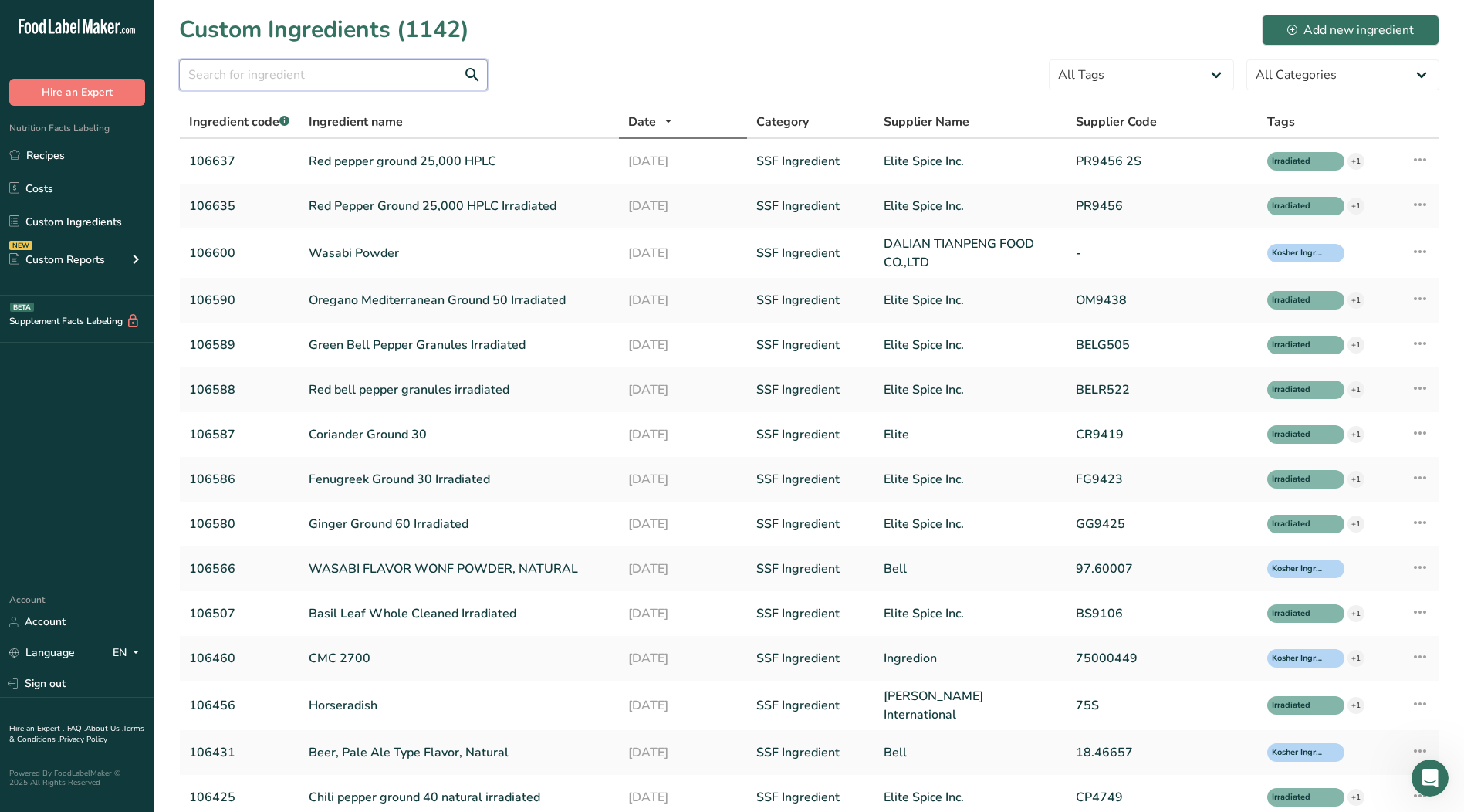
click at [301, 79] on input "text" at bounding box center [333, 74] width 309 height 31
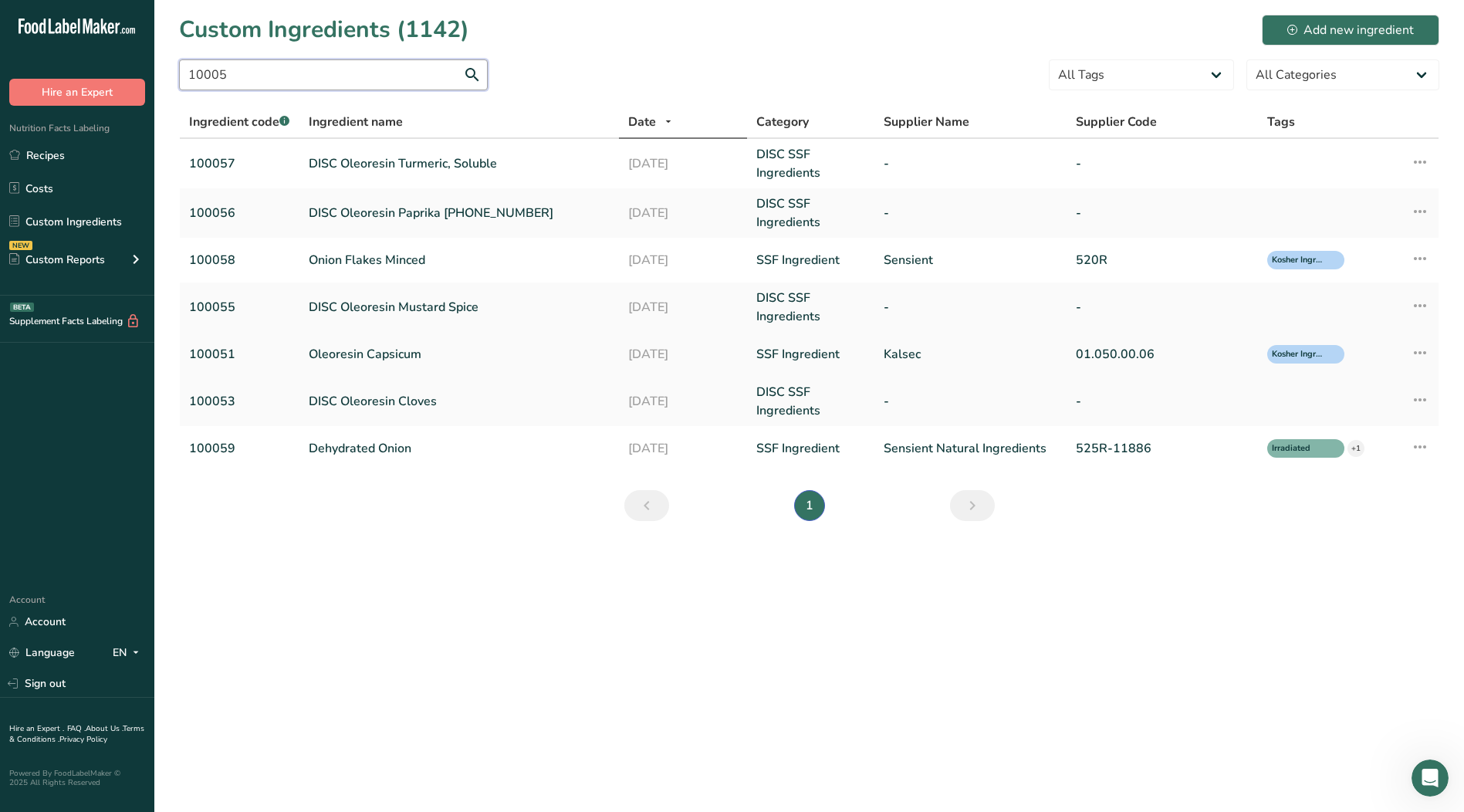
type input "10005"
click at [370, 353] on link "Oleoresin Capsicum" at bounding box center [459, 354] width 301 height 19
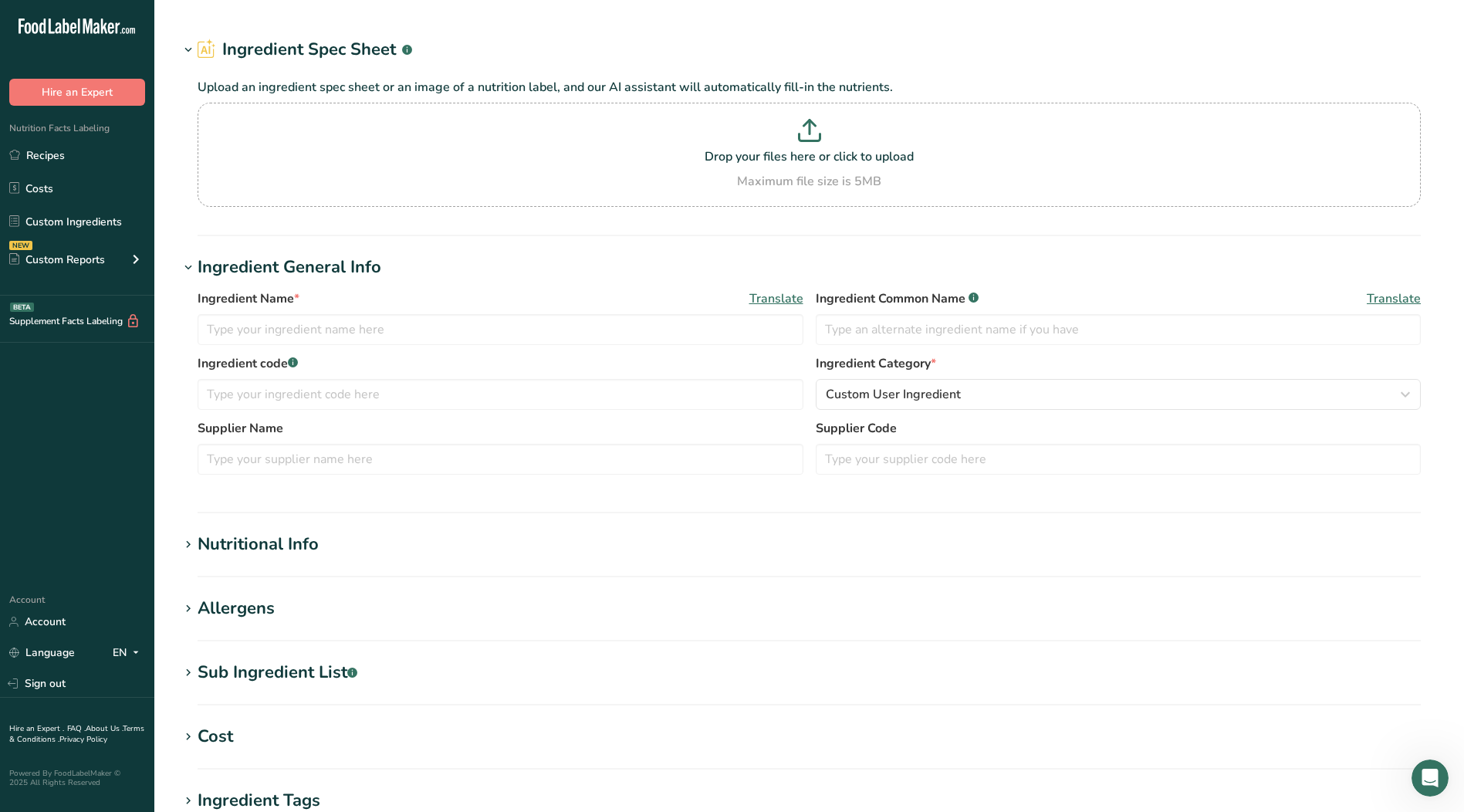
type input "Oleoresin Capsicum"
type input "Natural Flavor"
type input "100051"
type input "Kalsec"
type input "01.050.00.06"
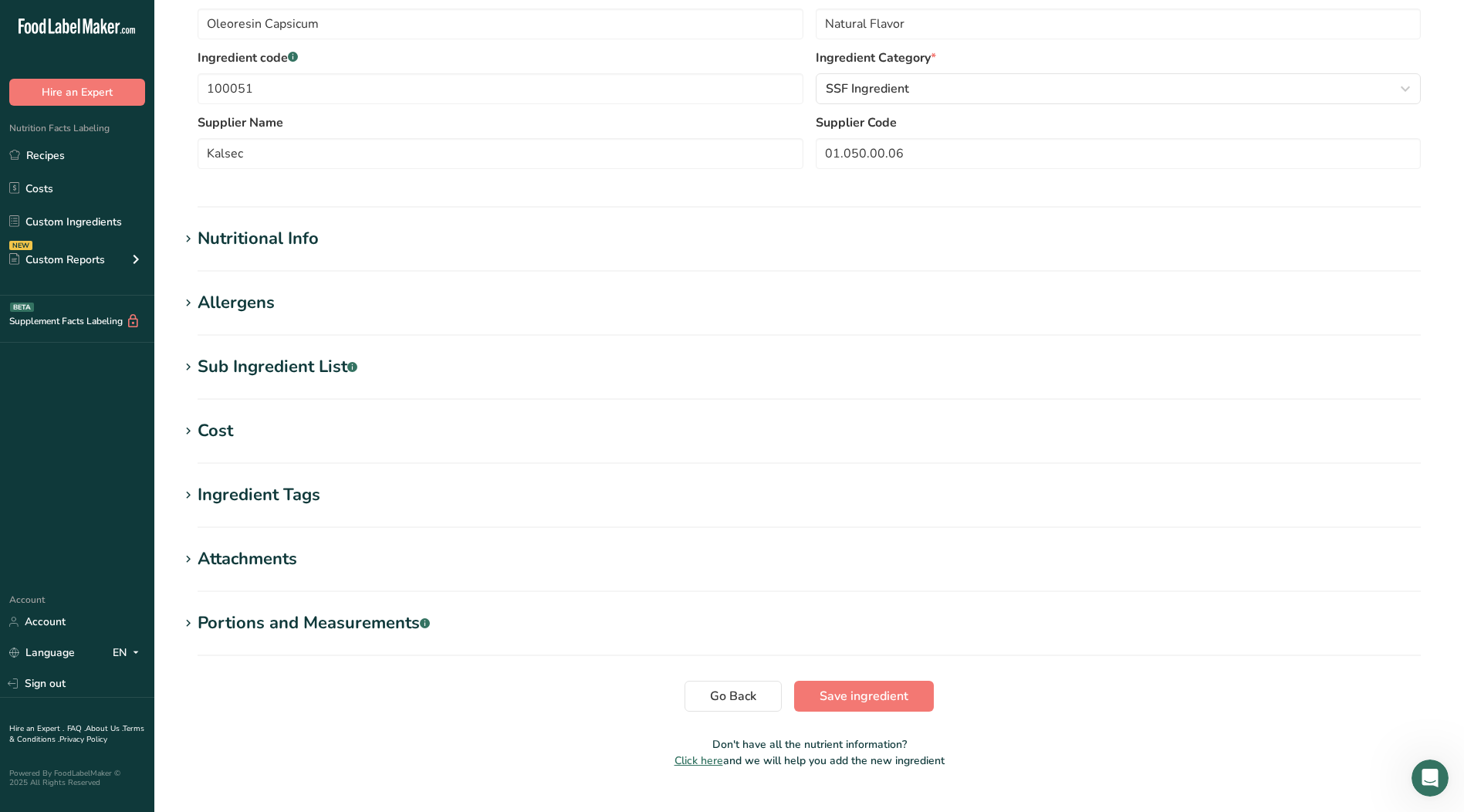
scroll to position [371, 0]
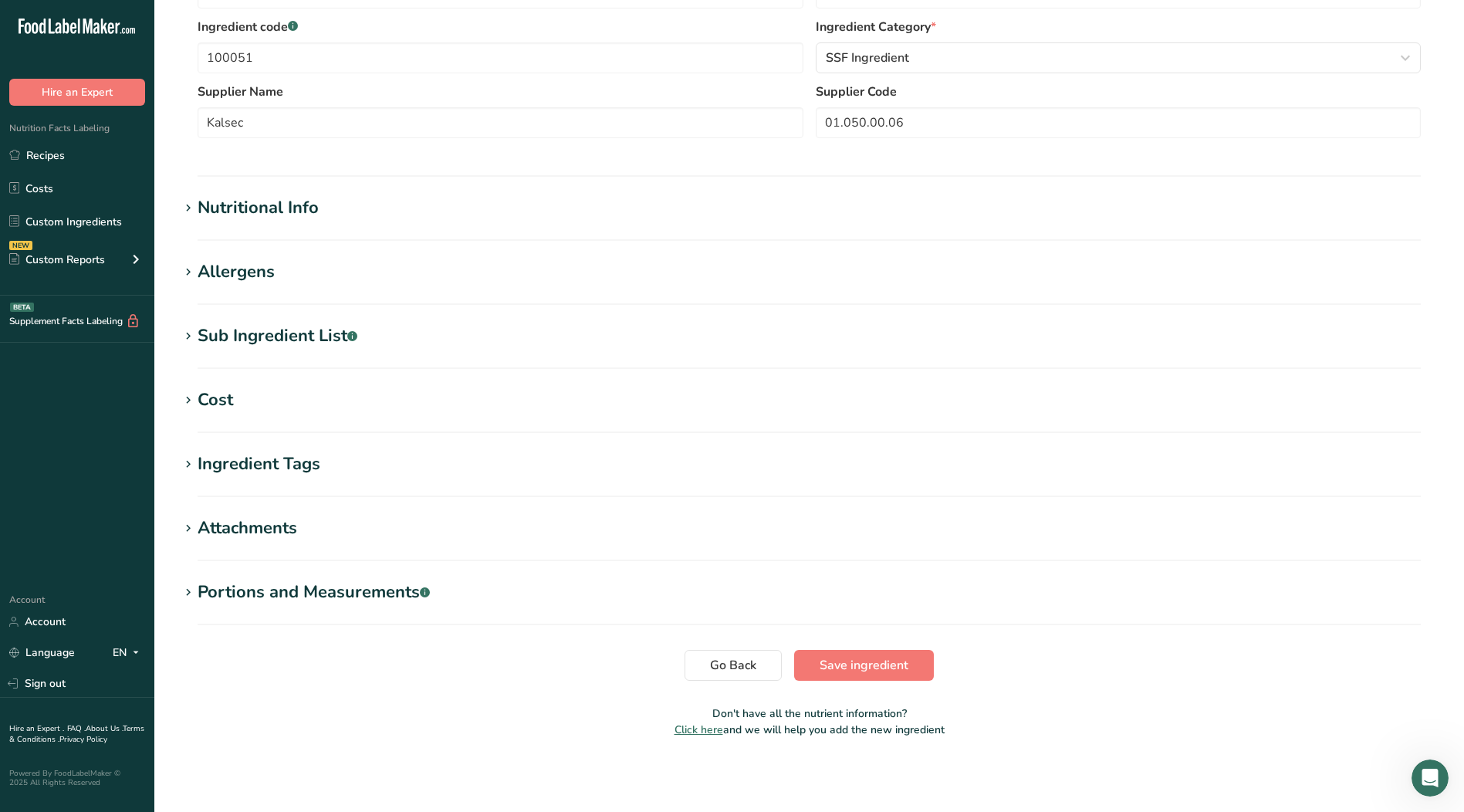
click at [185, 461] on icon at bounding box center [188, 465] width 14 height 22
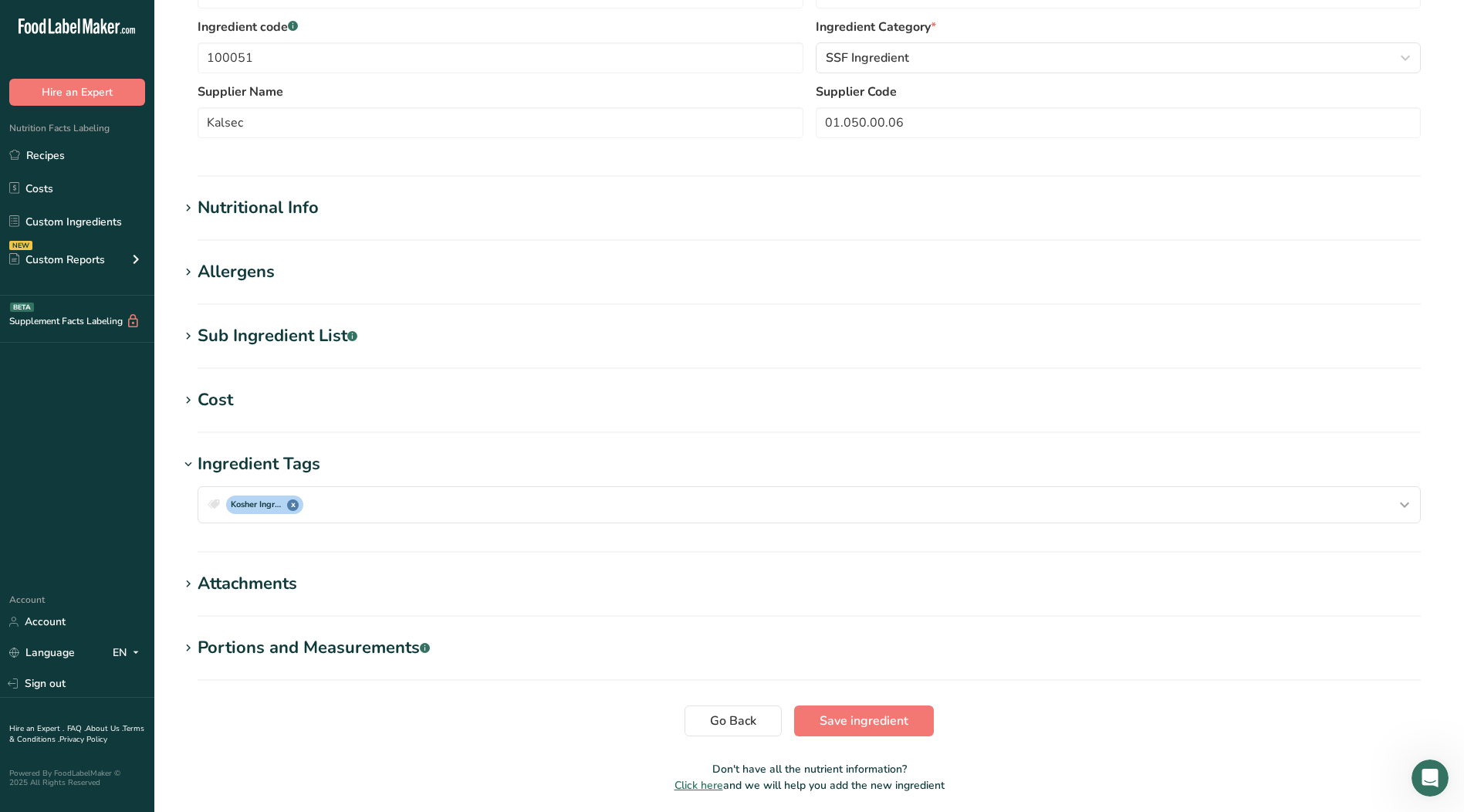
click at [192, 463] on icon at bounding box center [188, 465] width 14 height 22
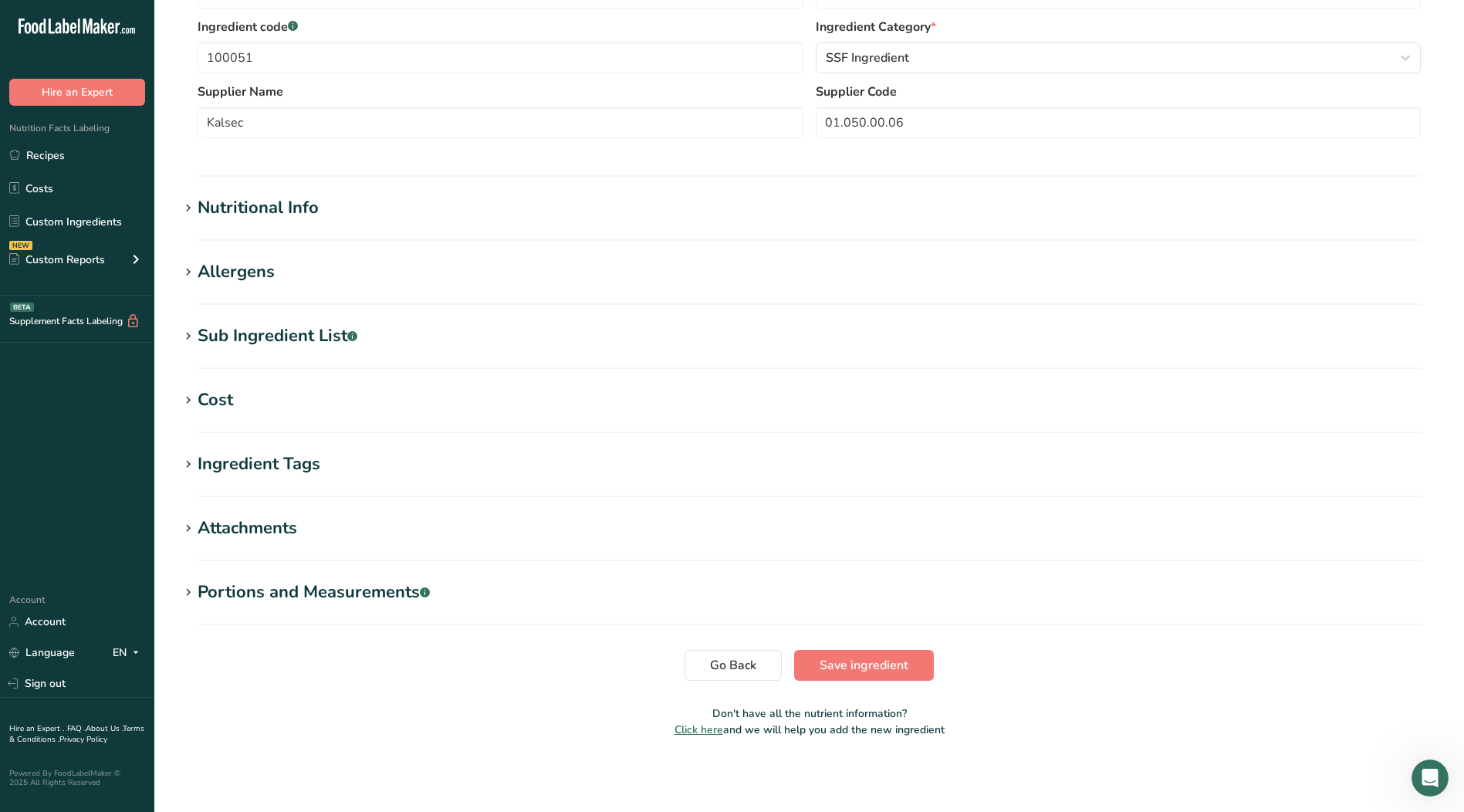
click at [195, 532] on icon at bounding box center [188, 528] width 14 height 22
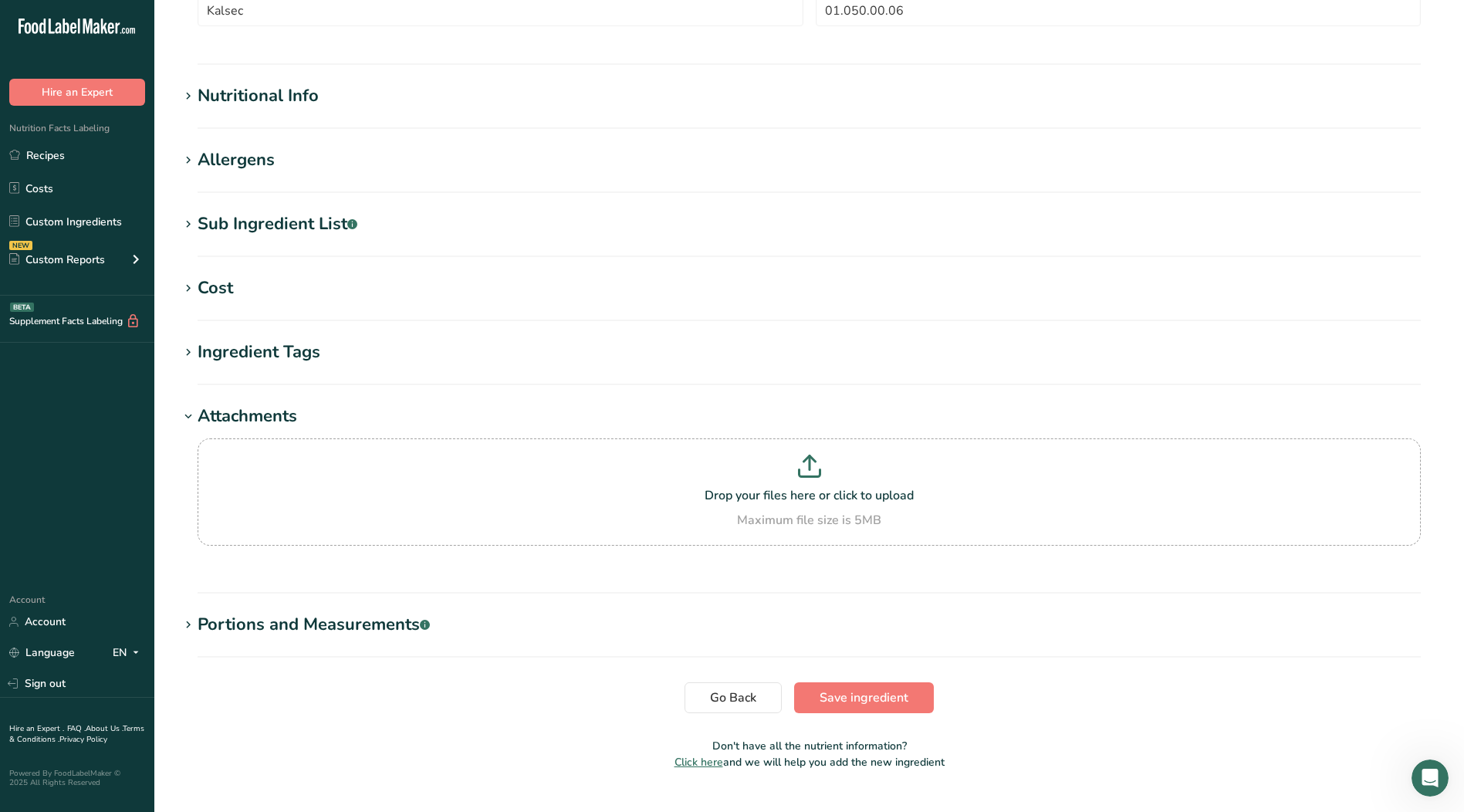
scroll to position [515, 0]
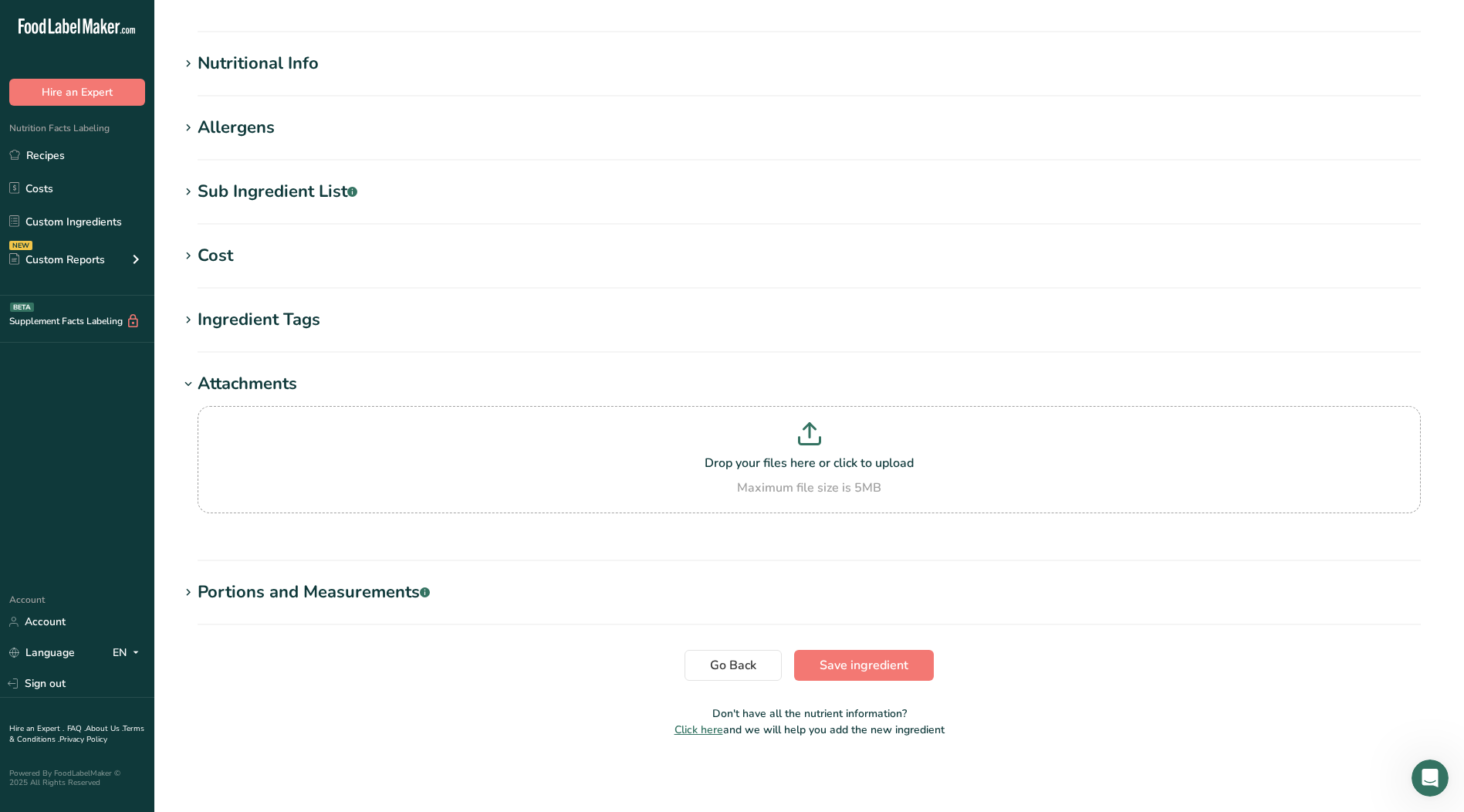
click at [186, 381] on icon at bounding box center [188, 384] width 14 height 22
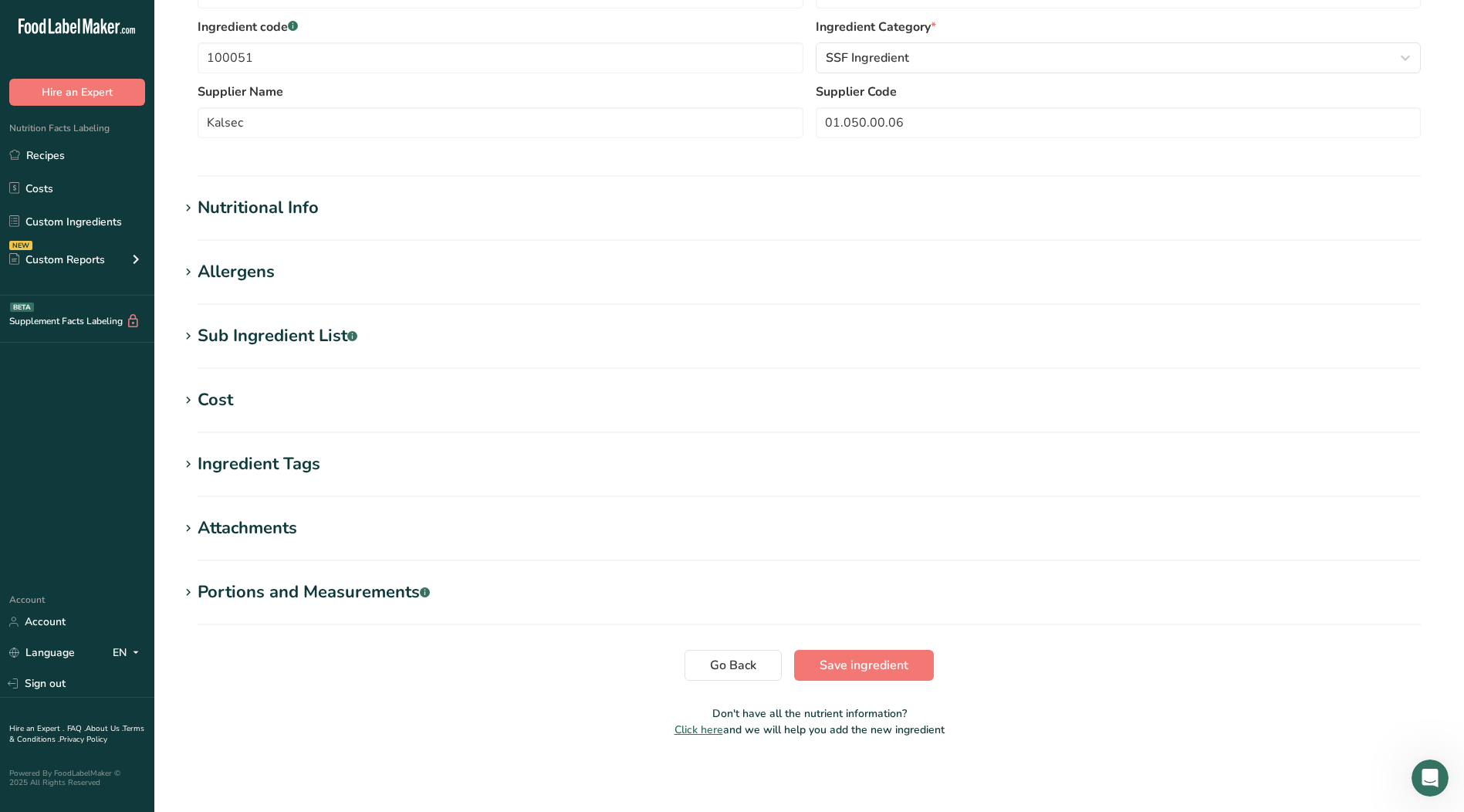
click at [191, 209] on icon at bounding box center [188, 208] width 14 height 22
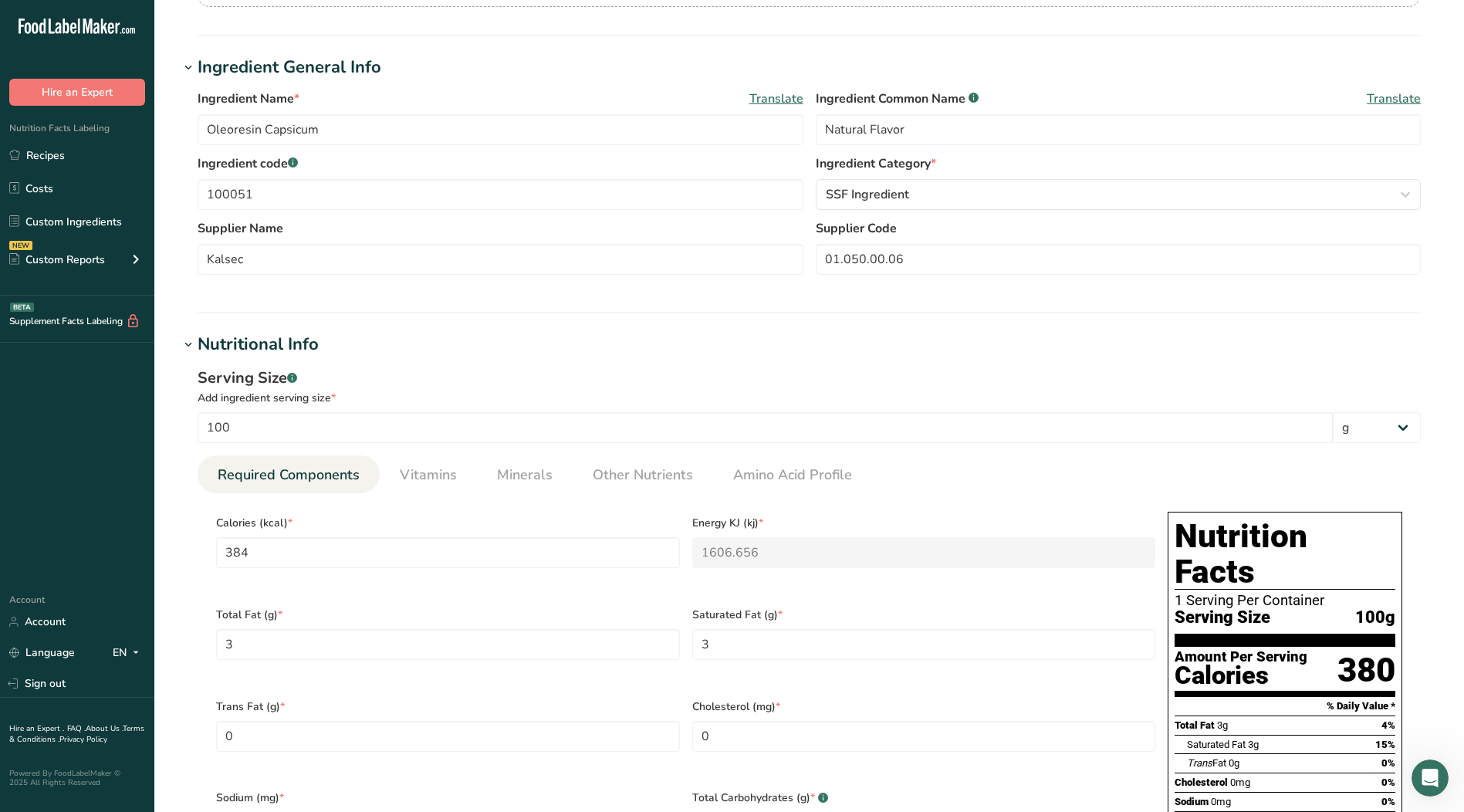
scroll to position [207, 0]
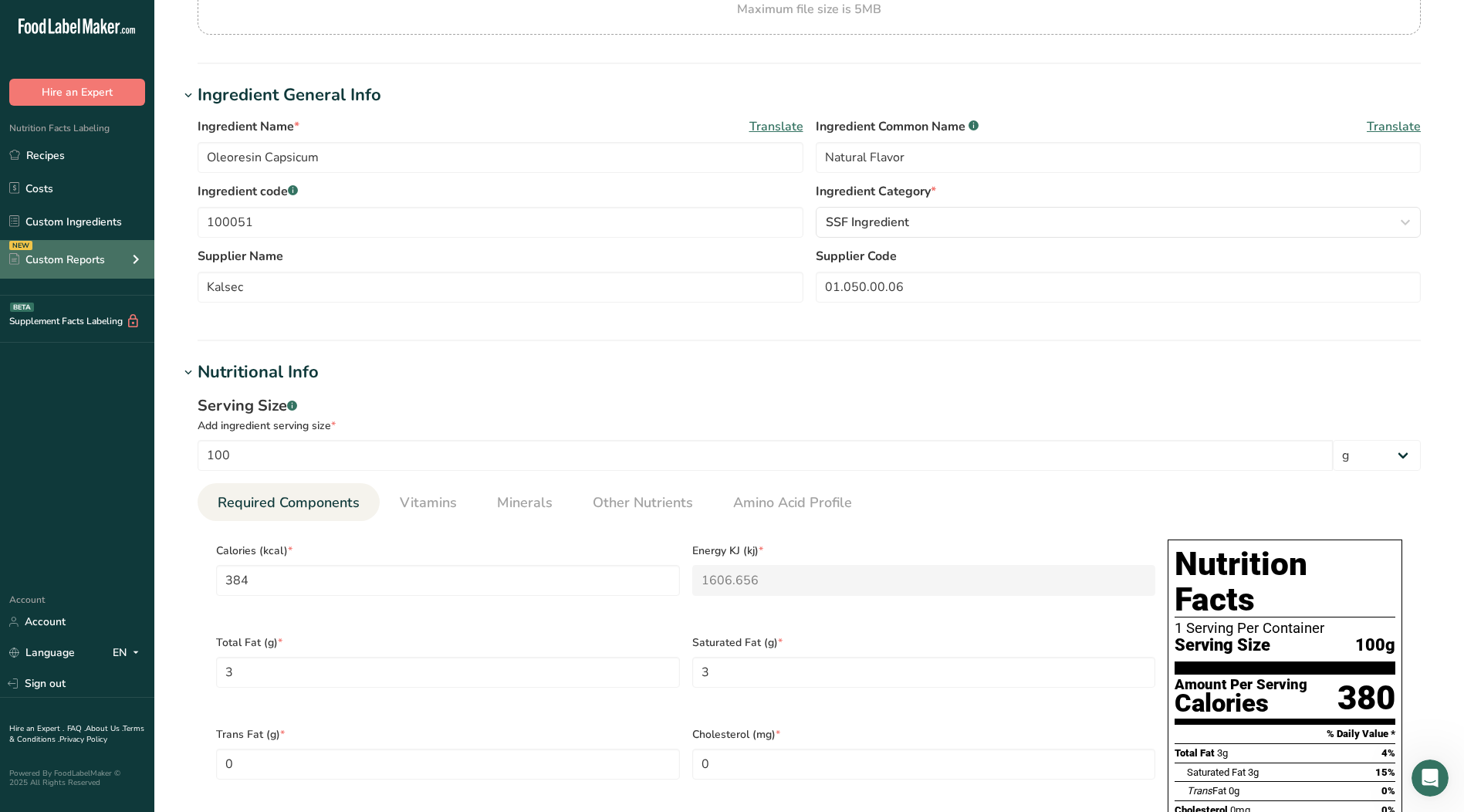
click at [64, 256] on div "Custom Reports" at bounding box center [57, 259] width 96 height 16
click at [93, 264] on div "Custom Reports" at bounding box center [57, 259] width 96 height 16
click at [75, 217] on link "Custom Ingredients" at bounding box center [77, 221] width 155 height 29
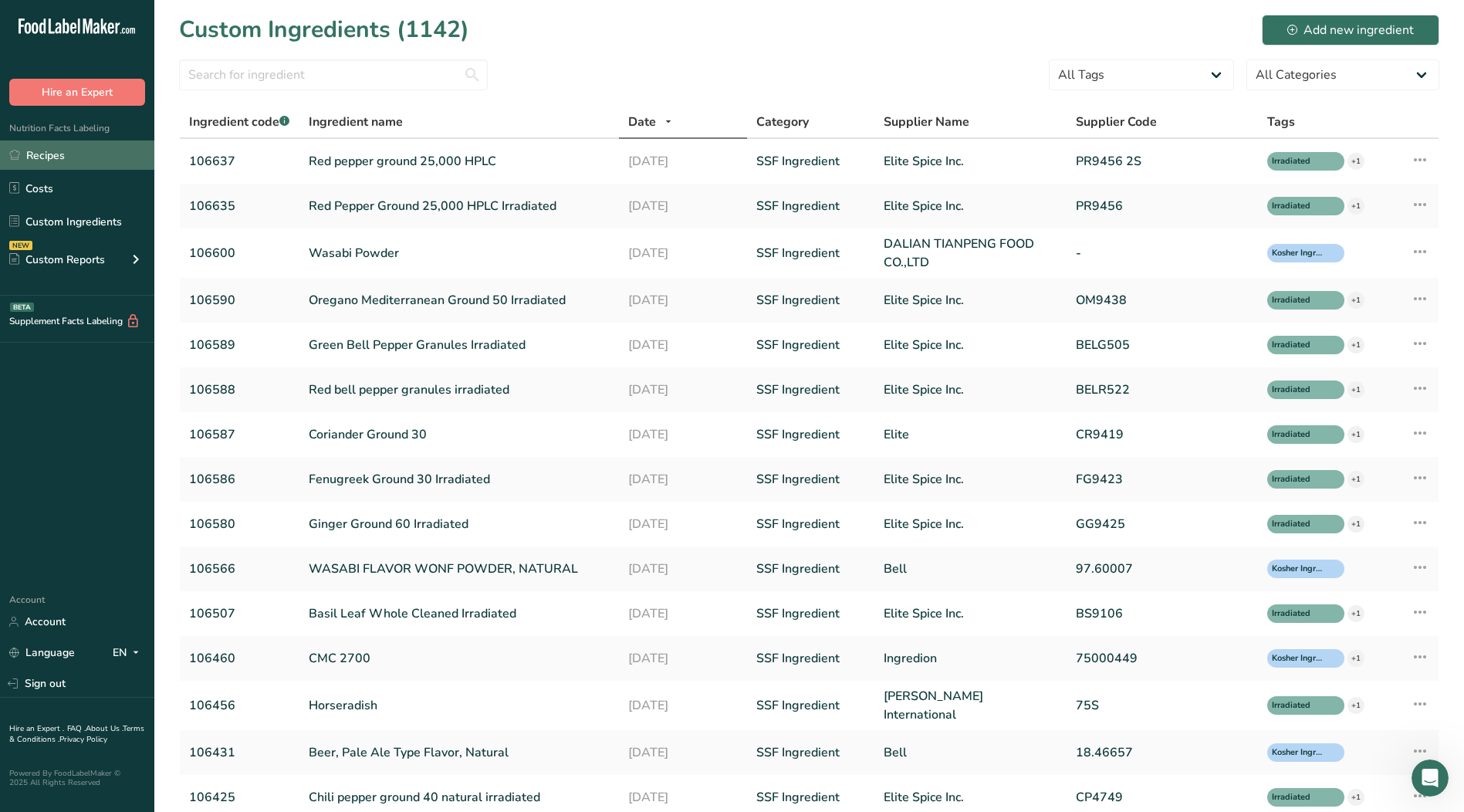
click at [41, 155] on link "Recipes" at bounding box center [77, 155] width 155 height 29
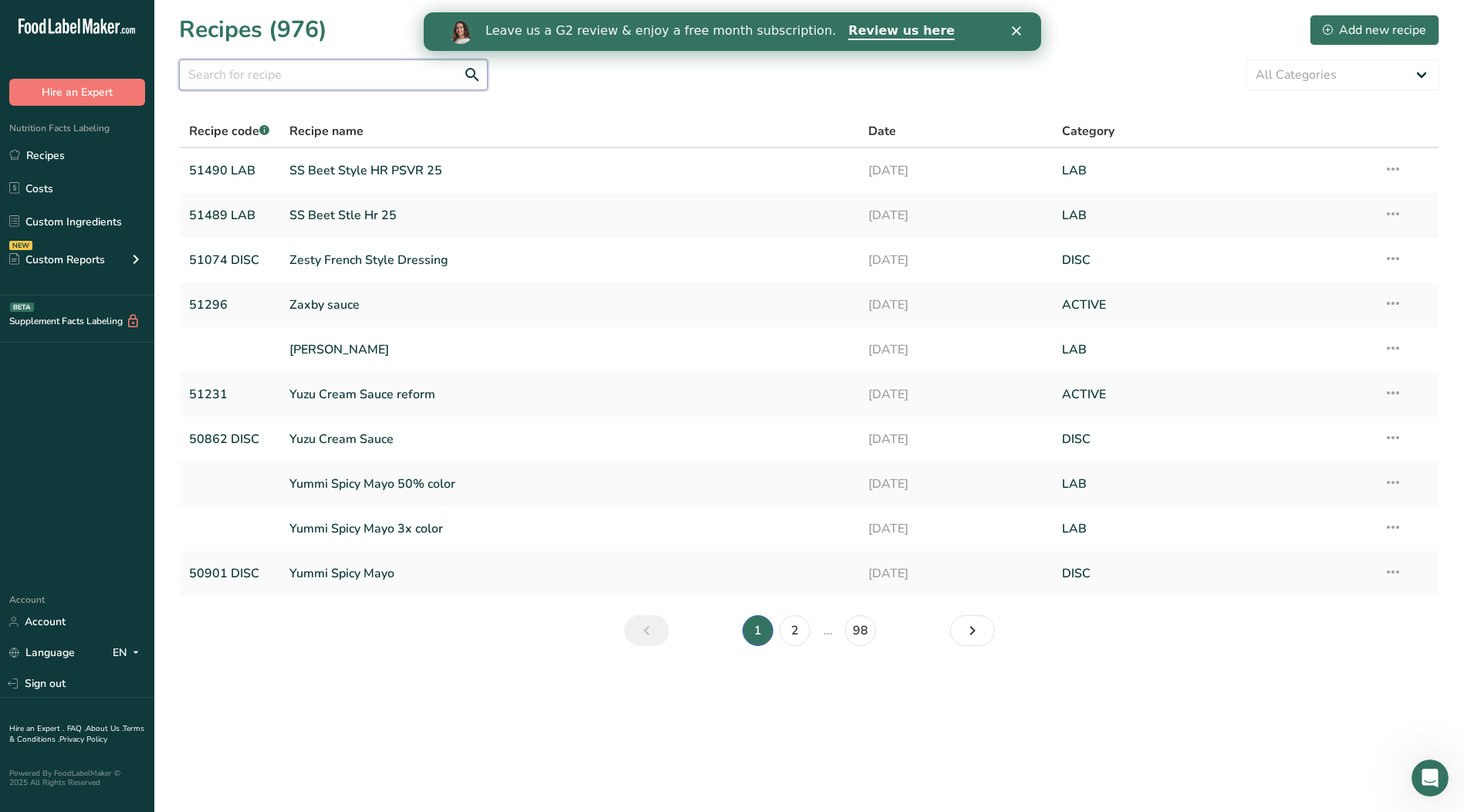
click at [250, 78] on input "text" at bounding box center [333, 74] width 309 height 31
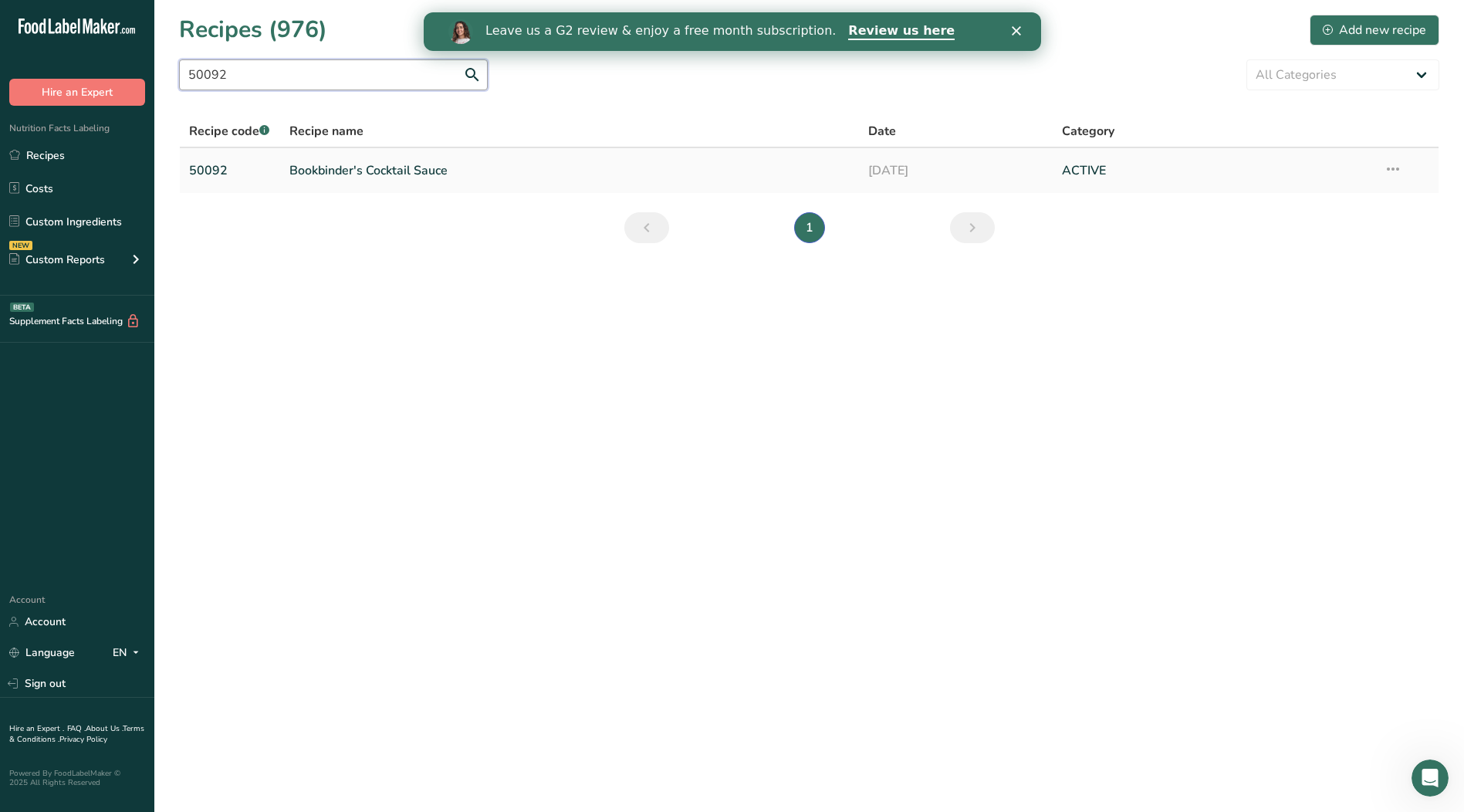
type input "50092"
click at [334, 167] on link "Bookbinder's Cocktail Sauce" at bounding box center [569, 170] width 561 height 33
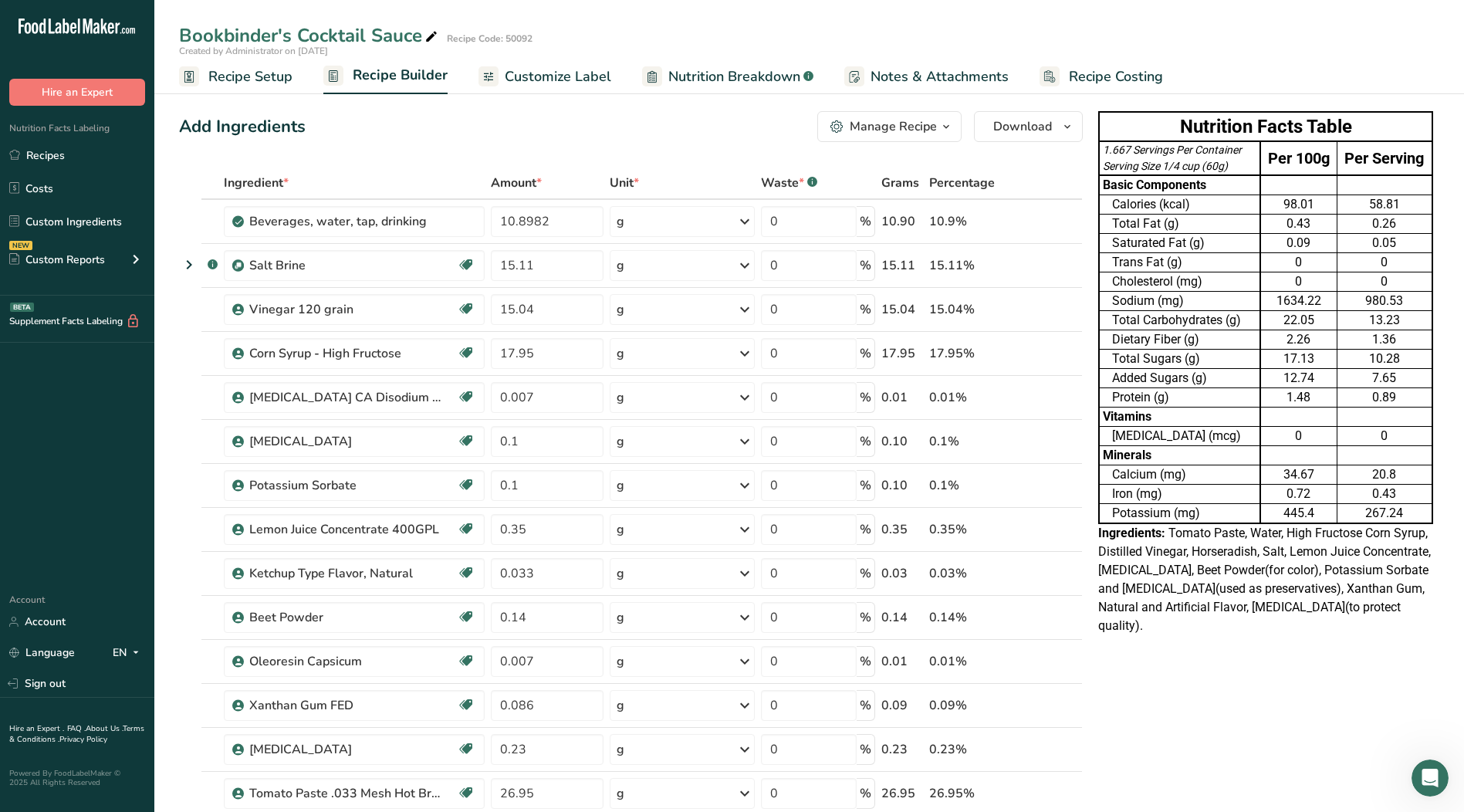
click at [749, 68] on span "Nutrition Breakdown" at bounding box center [734, 77] width 132 height 21
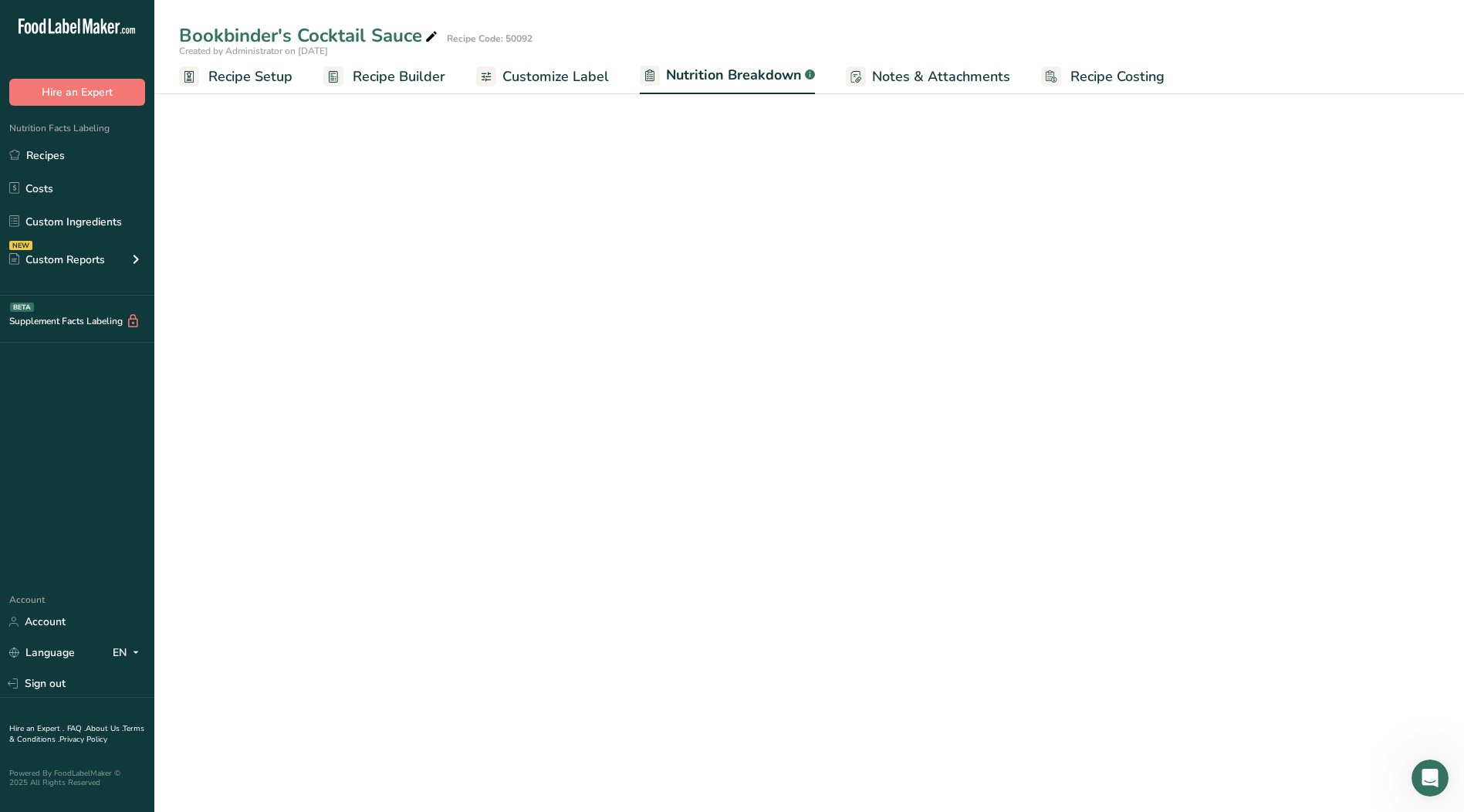
select select "Calories"
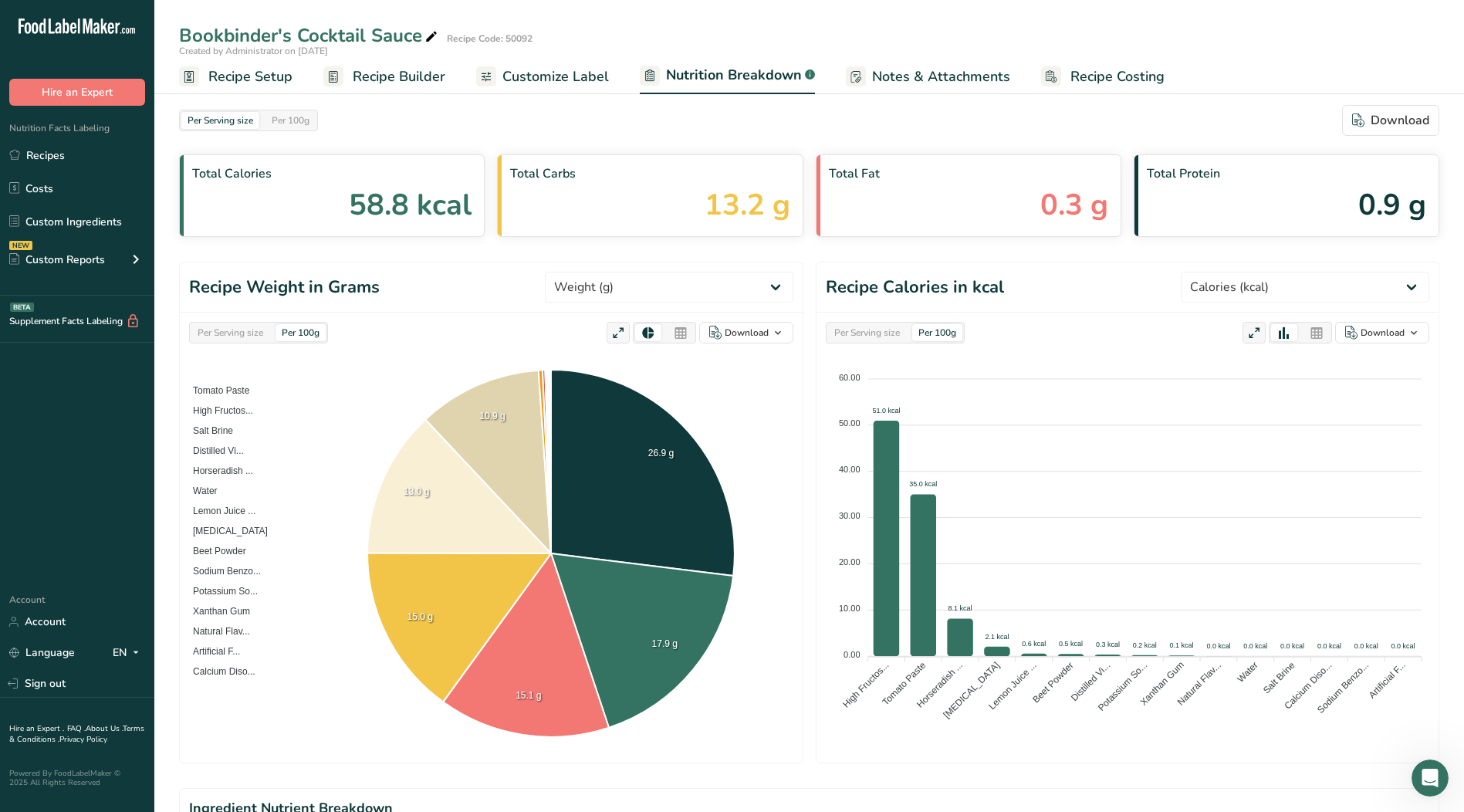
click at [548, 79] on span "Customize Label" at bounding box center [555, 77] width 107 height 21
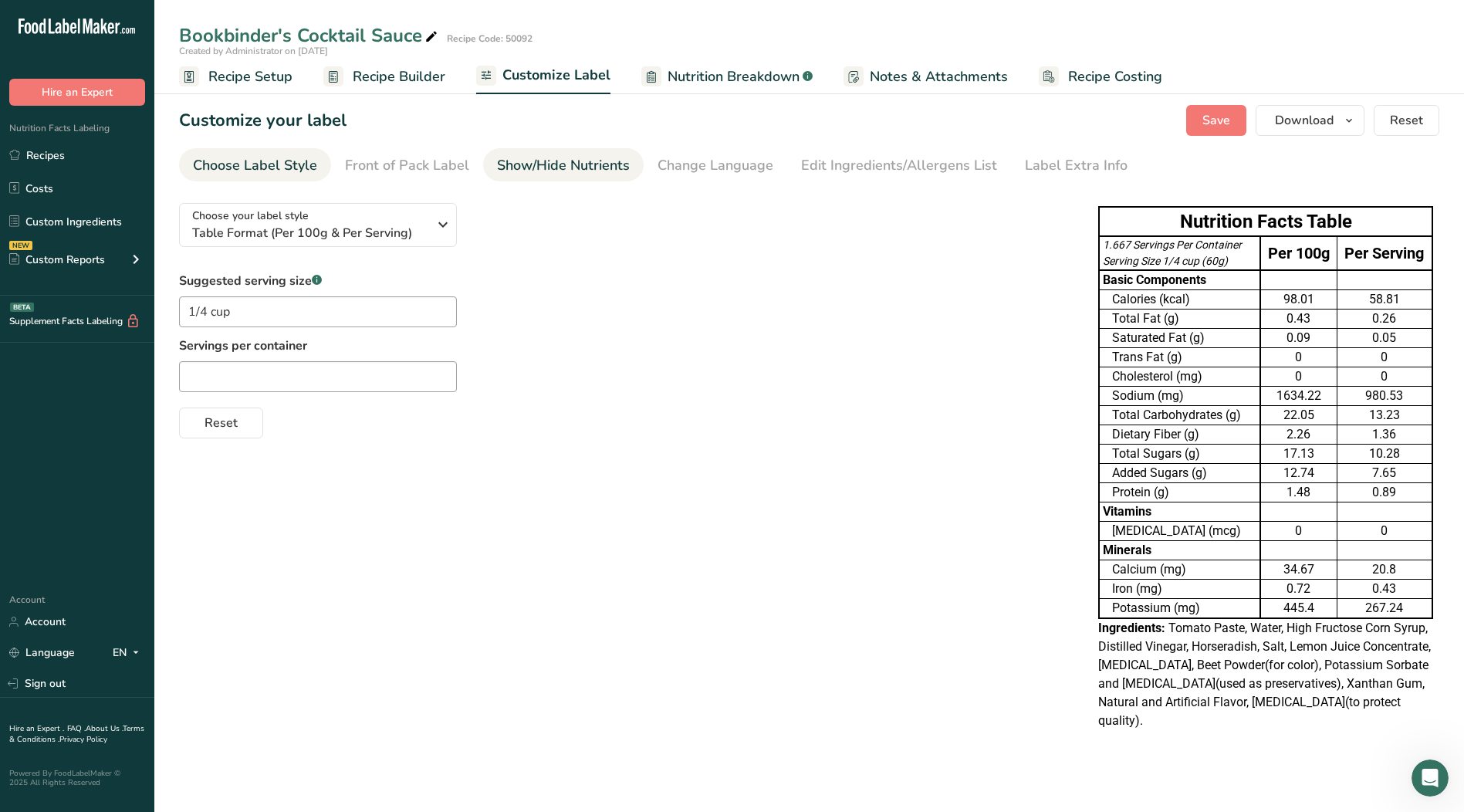
click at [557, 169] on div "Show/Hide Nutrients" at bounding box center [564, 166] width 133 height 21
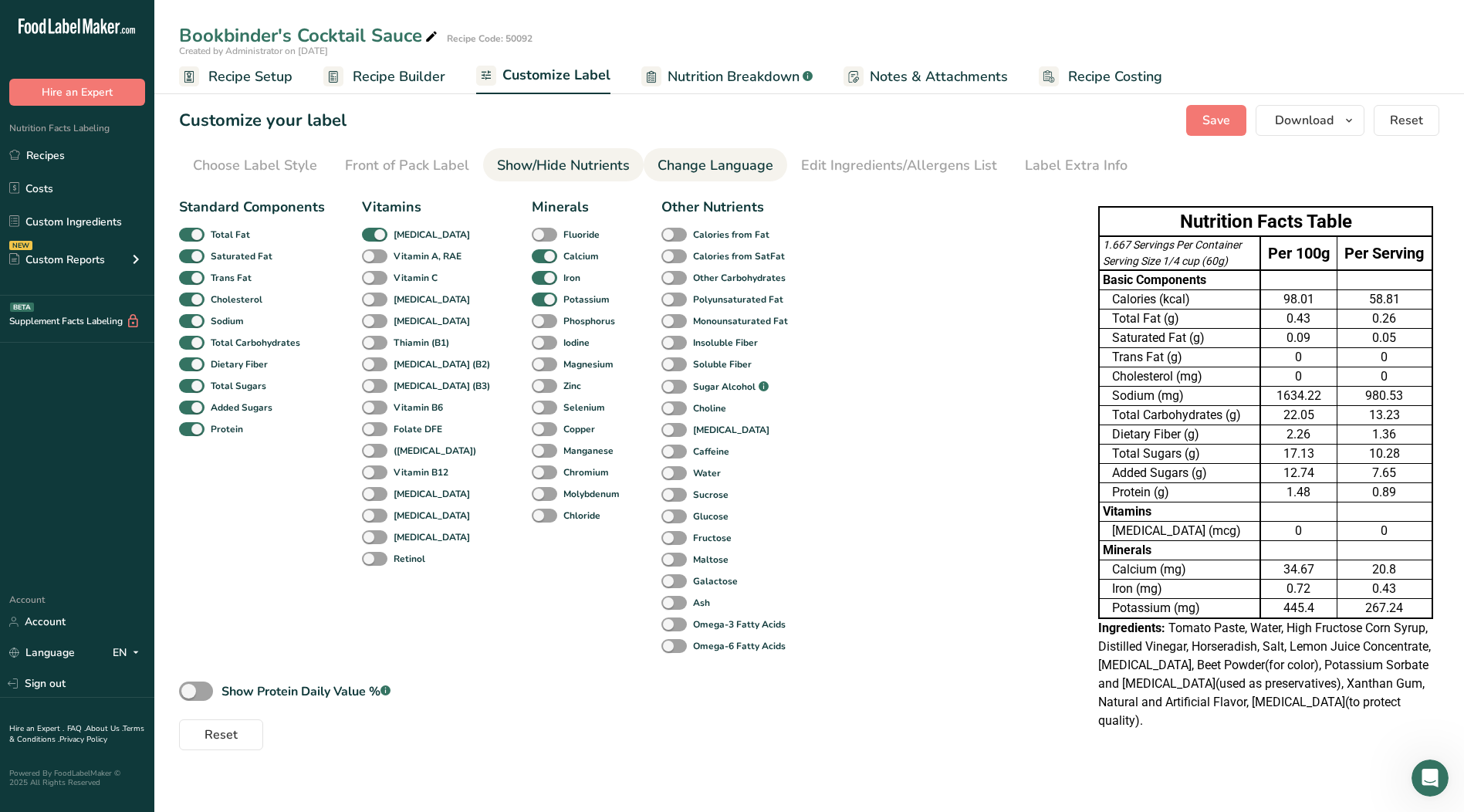
click at [698, 165] on div "Change Language" at bounding box center [716, 166] width 116 height 21
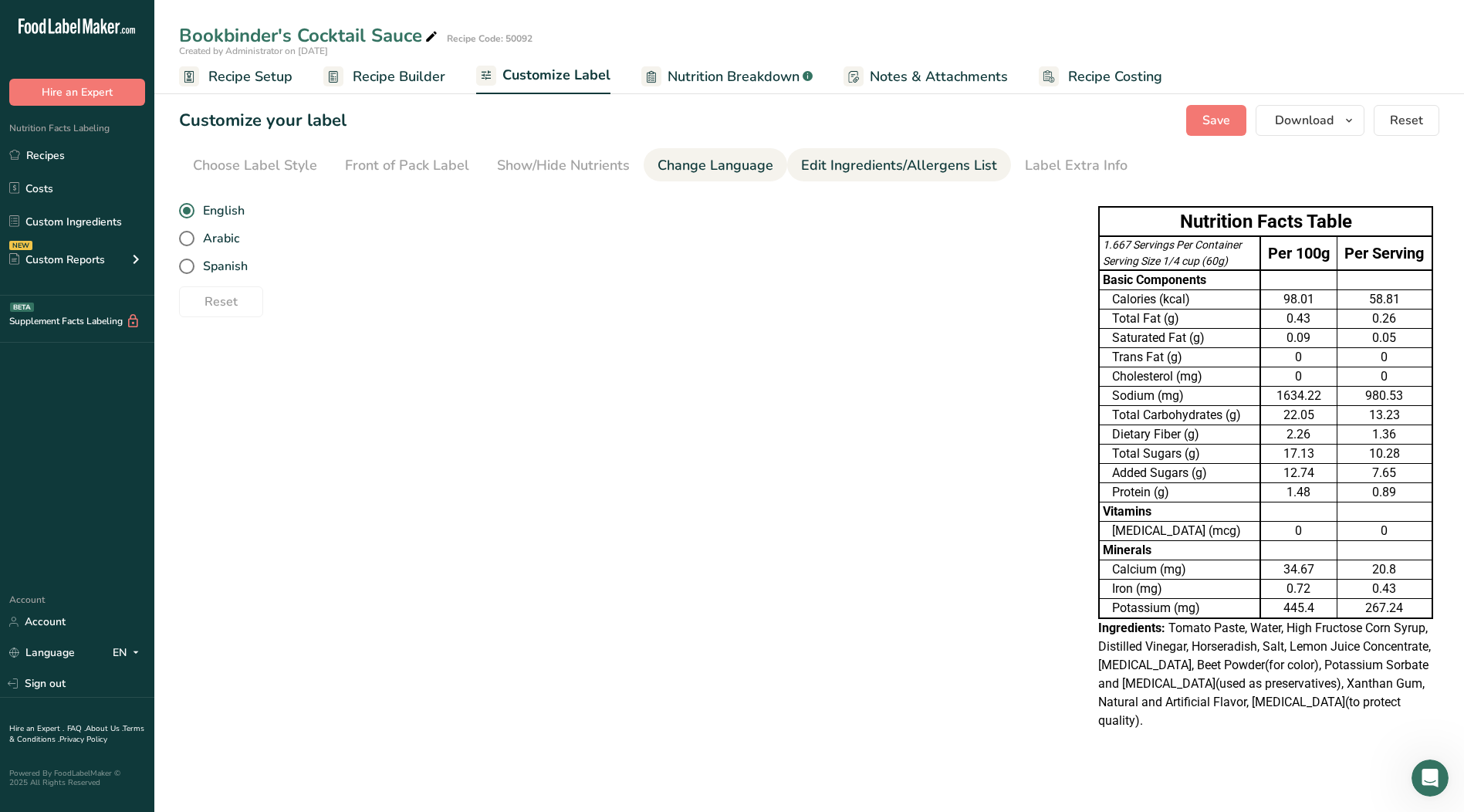
click at [872, 162] on div "Edit Ingredients/Allergens List" at bounding box center [898, 166] width 196 height 21
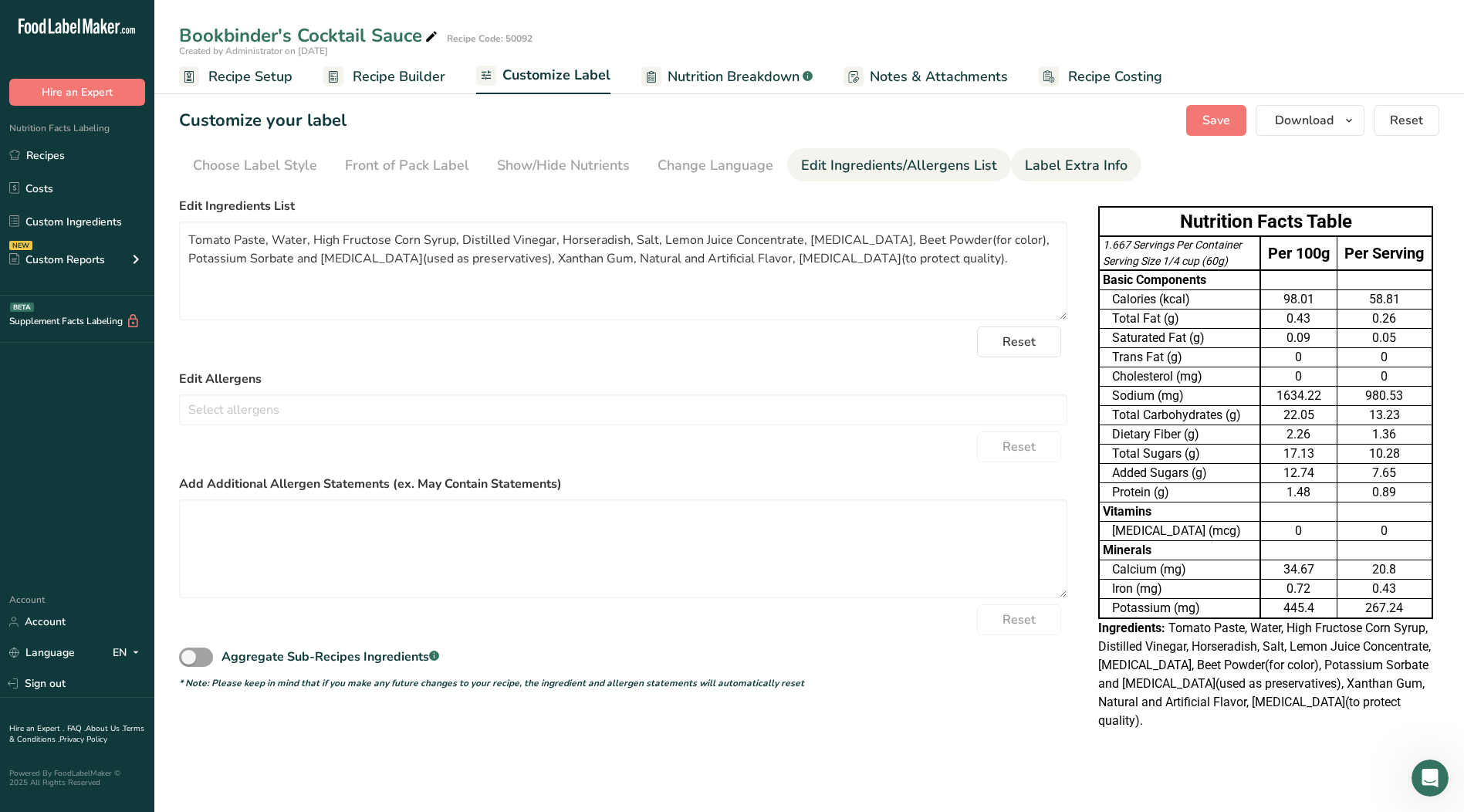
click at [1062, 159] on div "Label Extra Info" at bounding box center [1076, 166] width 103 height 21
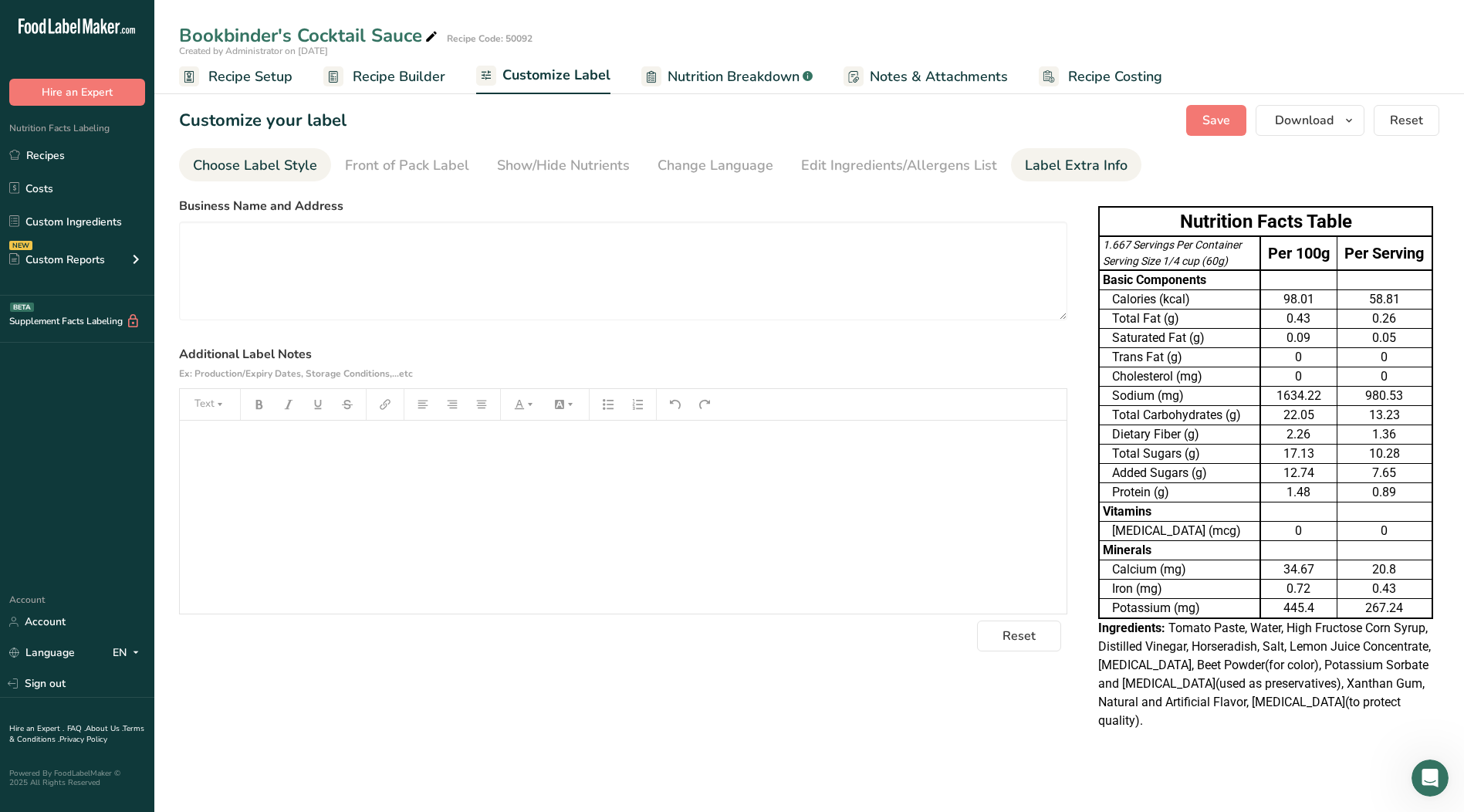
click at [217, 170] on div "Choose Label Style" at bounding box center [255, 166] width 125 height 21
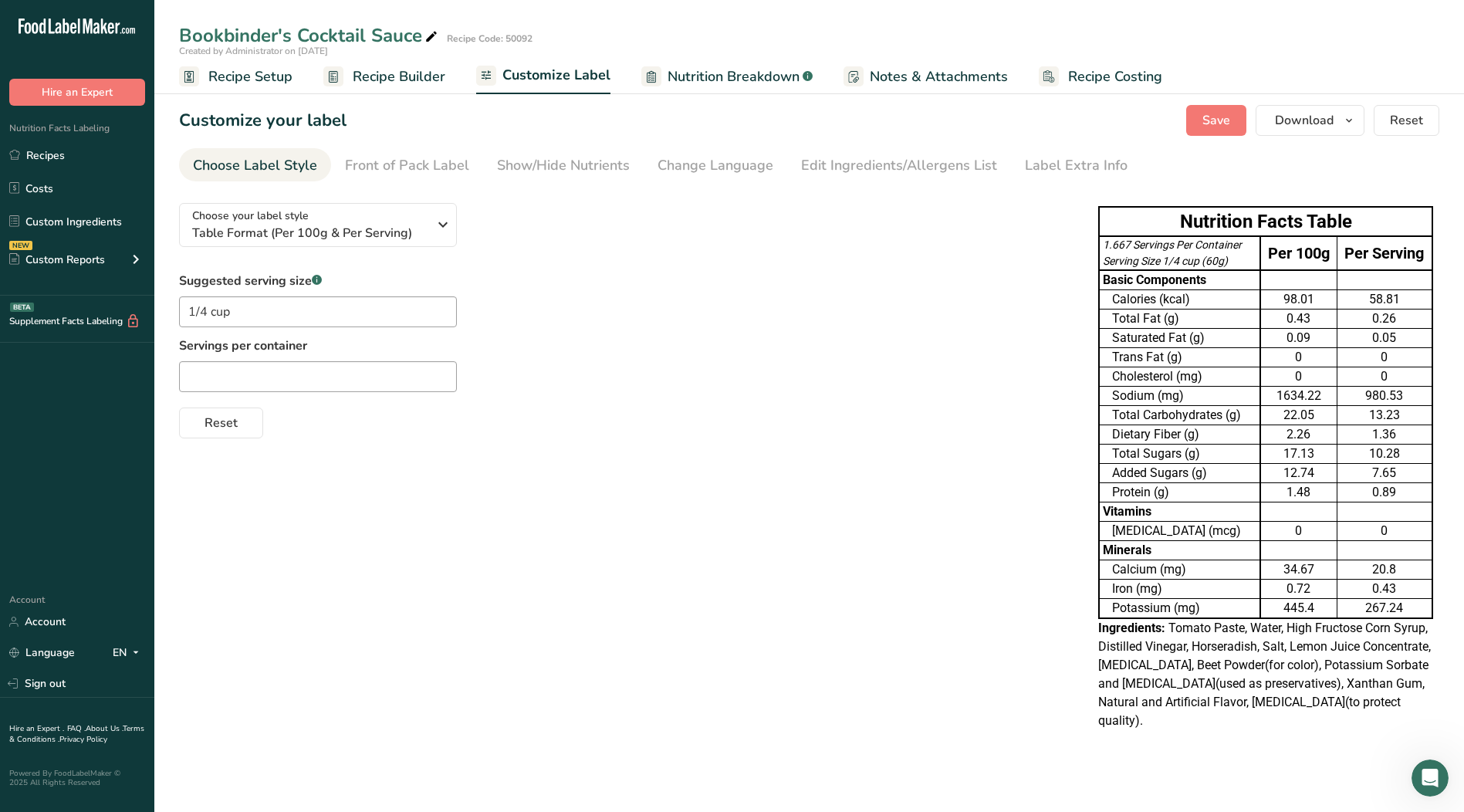
click at [401, 74] on span "Recipe Builder" at bounding box center [399, 77] width 93 height 21
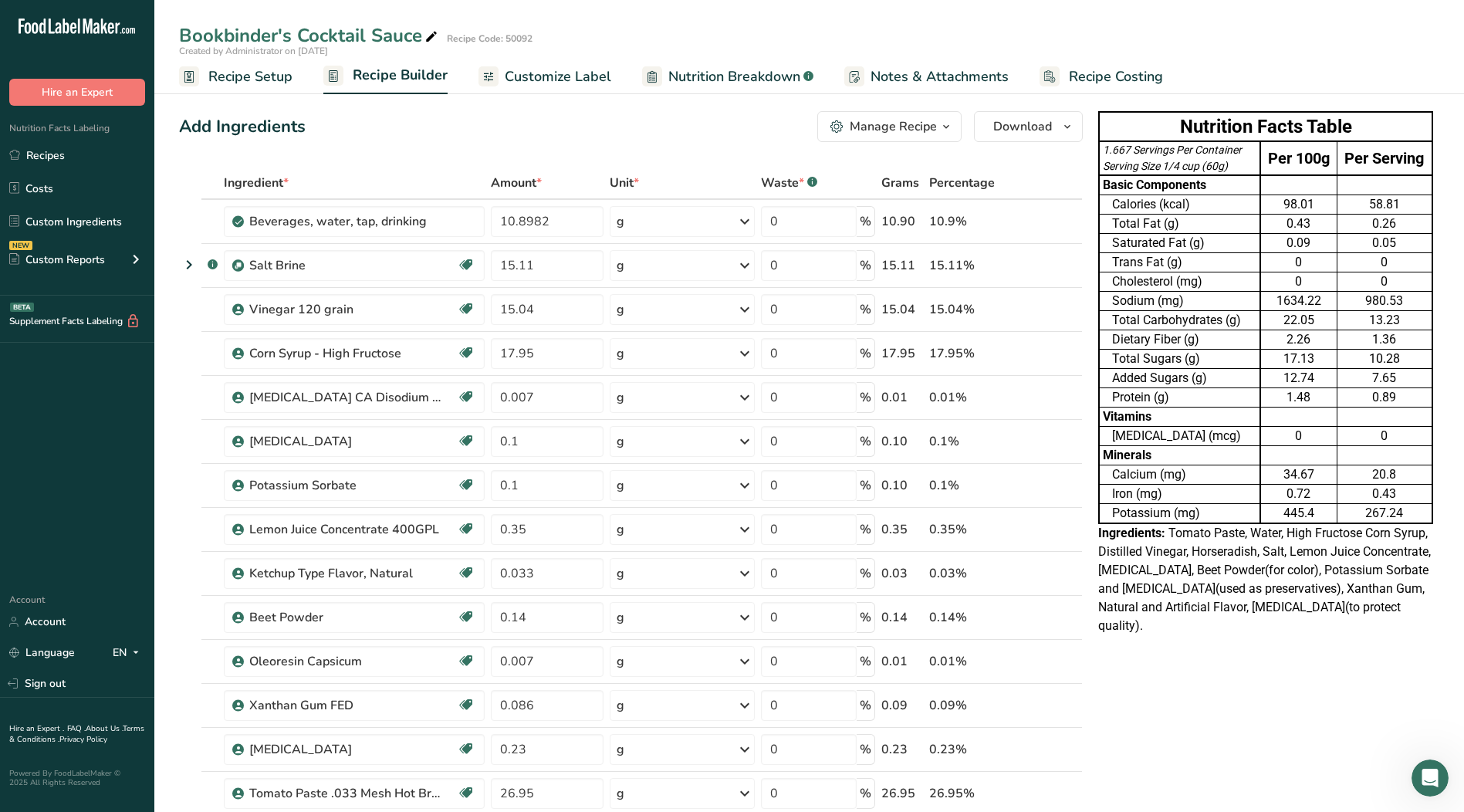
click at [946, 124] on icon "button" at bounding box center [946, 126] width 12 height 20
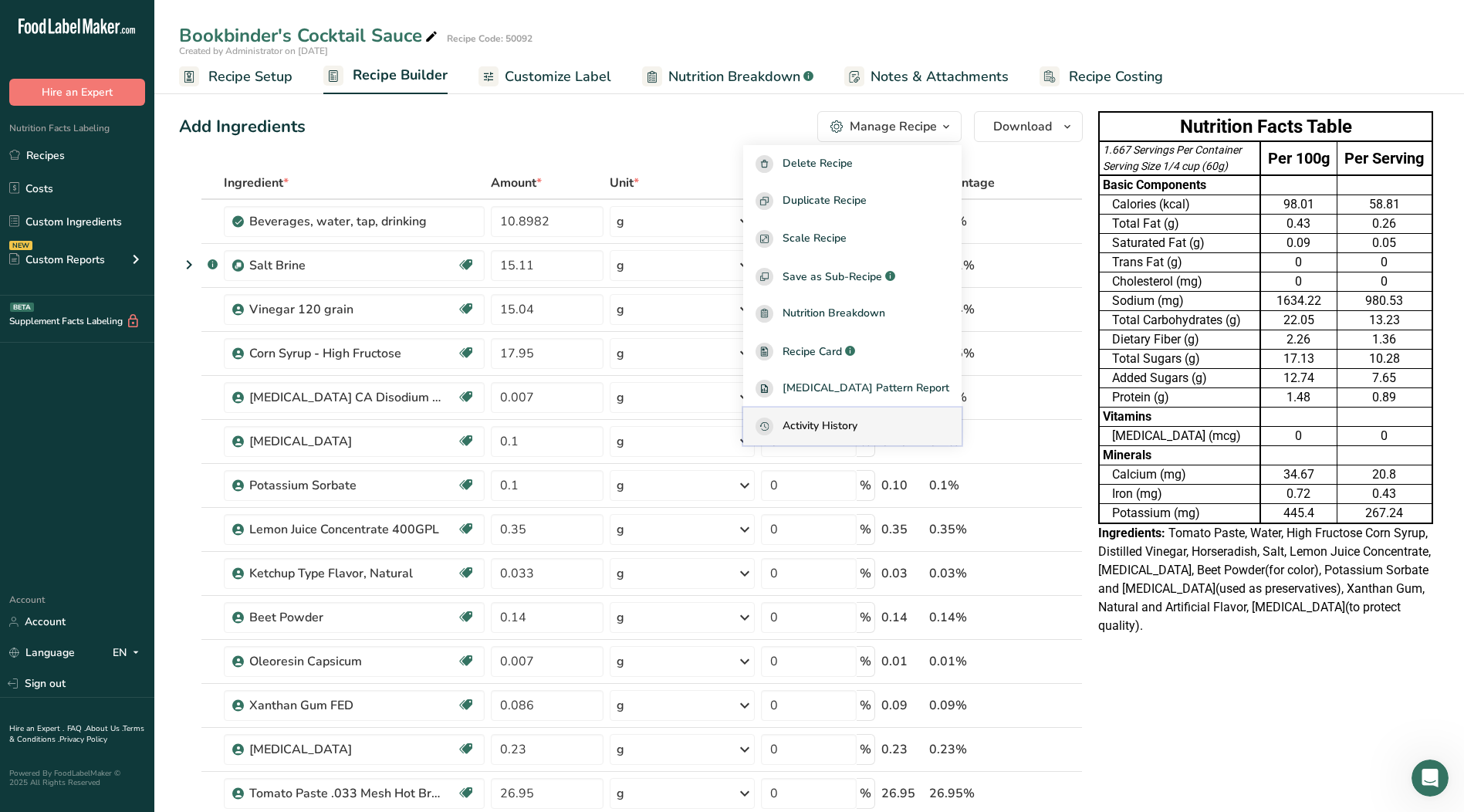
click at [858, 421] on span "Activity History" at bounding box center [821, 426] width 75 height 18
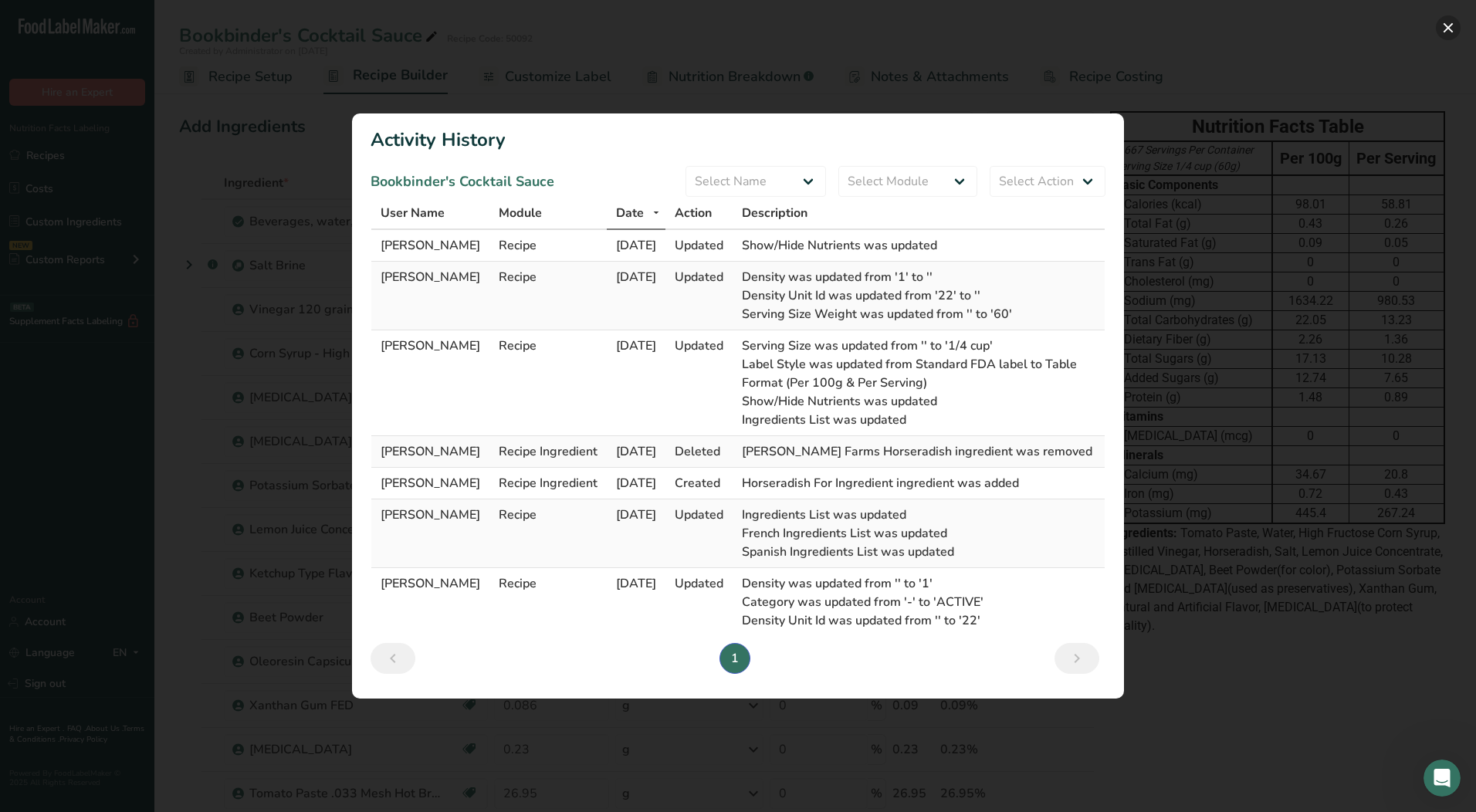
click at [1447, 20] on button "Activity Log Modal" at bounding box center [1448, 27] width 24 height 24
